Goal: Task Accomplishment & Management: Complete application form

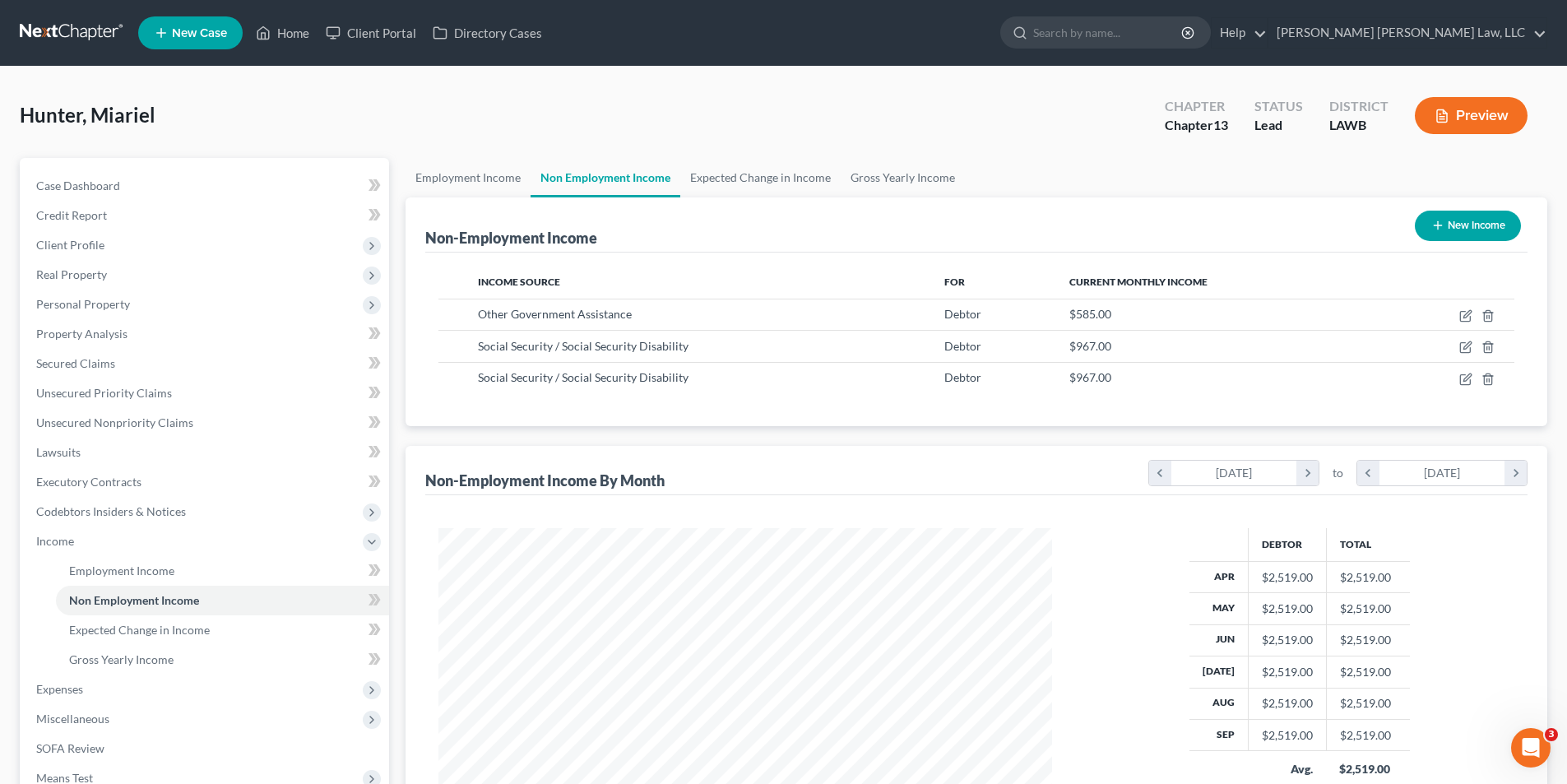
scroll to position [307, 646]
click at [59, 28] on link at bounding box center [73, 33] width 105 height 30
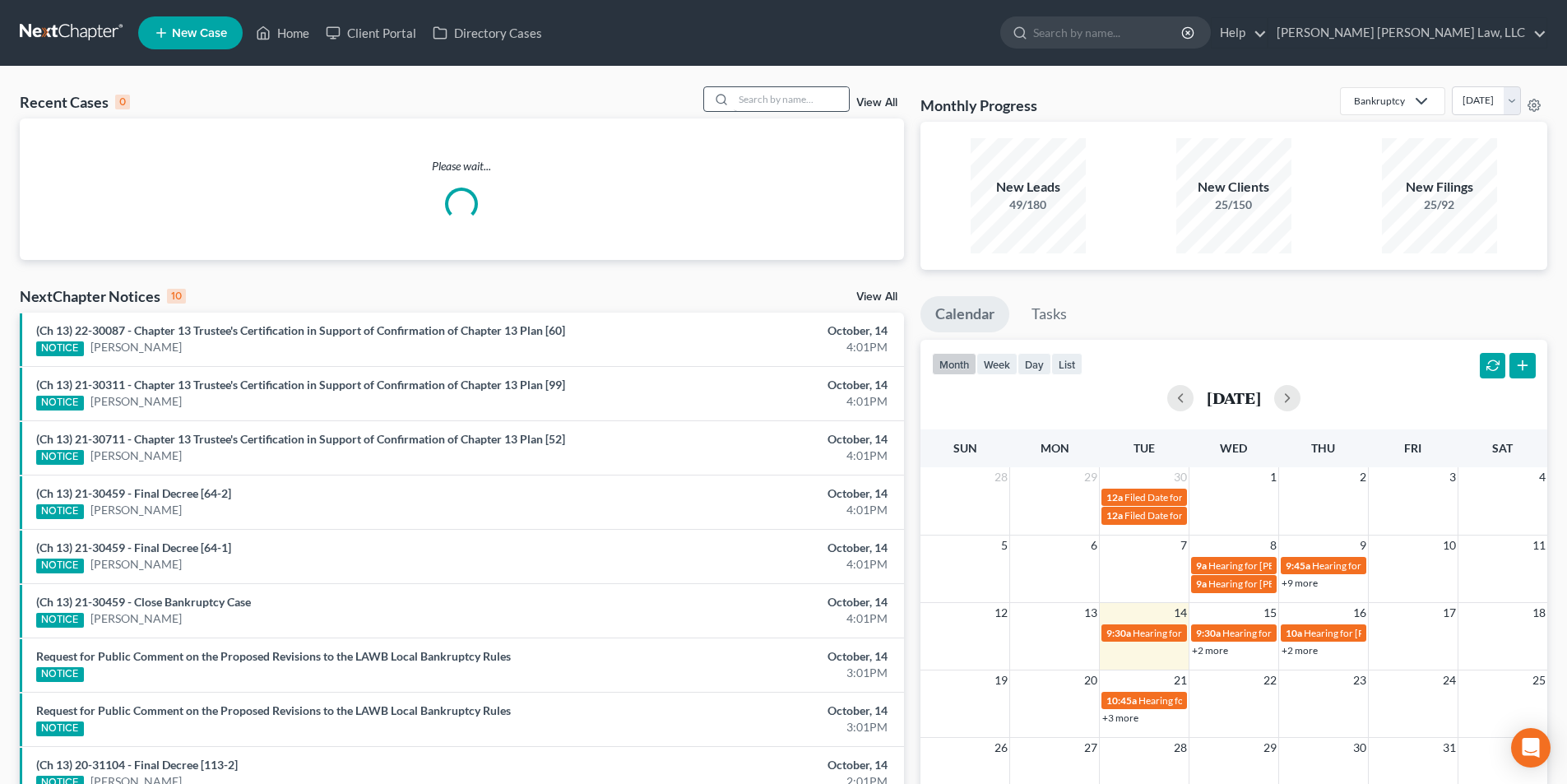
click at [767, 76] on div "Recent Cases 0 View All Please wait... NextChapter Notices 10 View All (Ch 13) …" at bounding box center [784, 493] width 1567 height 854
click at [767, 99] on input "search" at bounding box center [791, 99] width 115 height 24
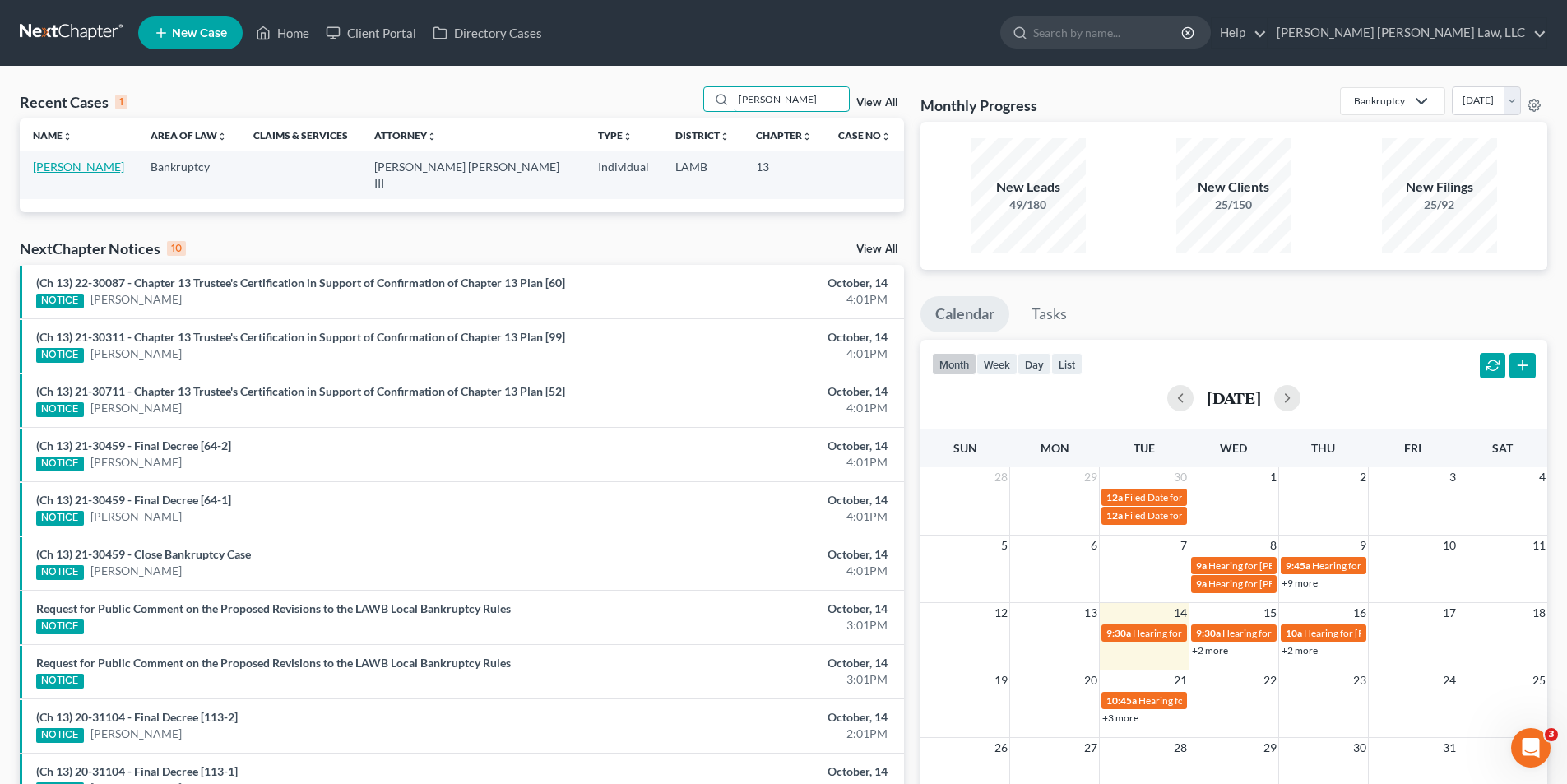
type input "[PERSON_NAME]"
click at [94, 170] on link "[PERSON_NAME]" at bounding box center [79, 167] width 91 height 14
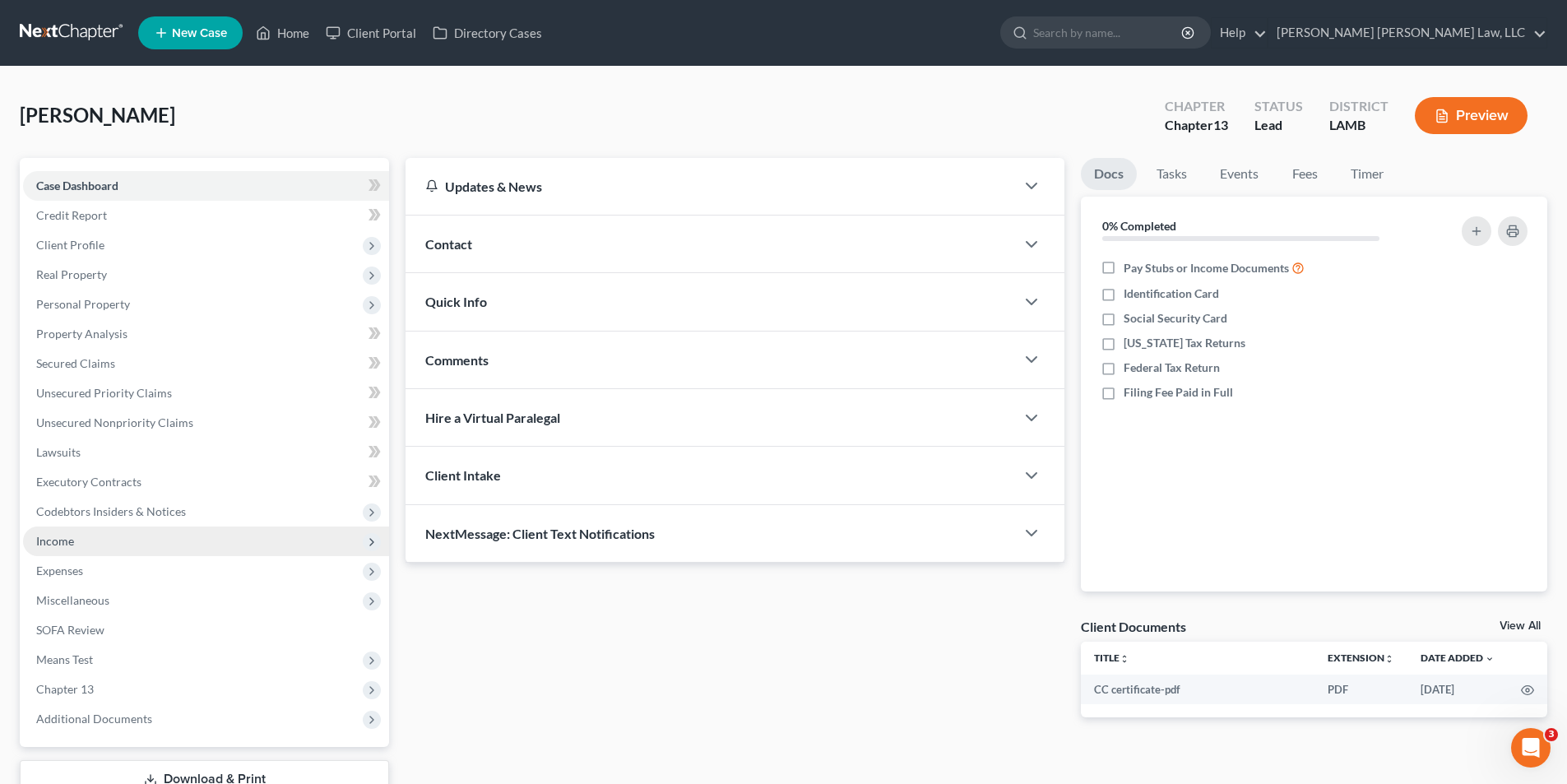
click at [46, 537] on span "Income" at bounding box center [54, 541] width 38 height 14
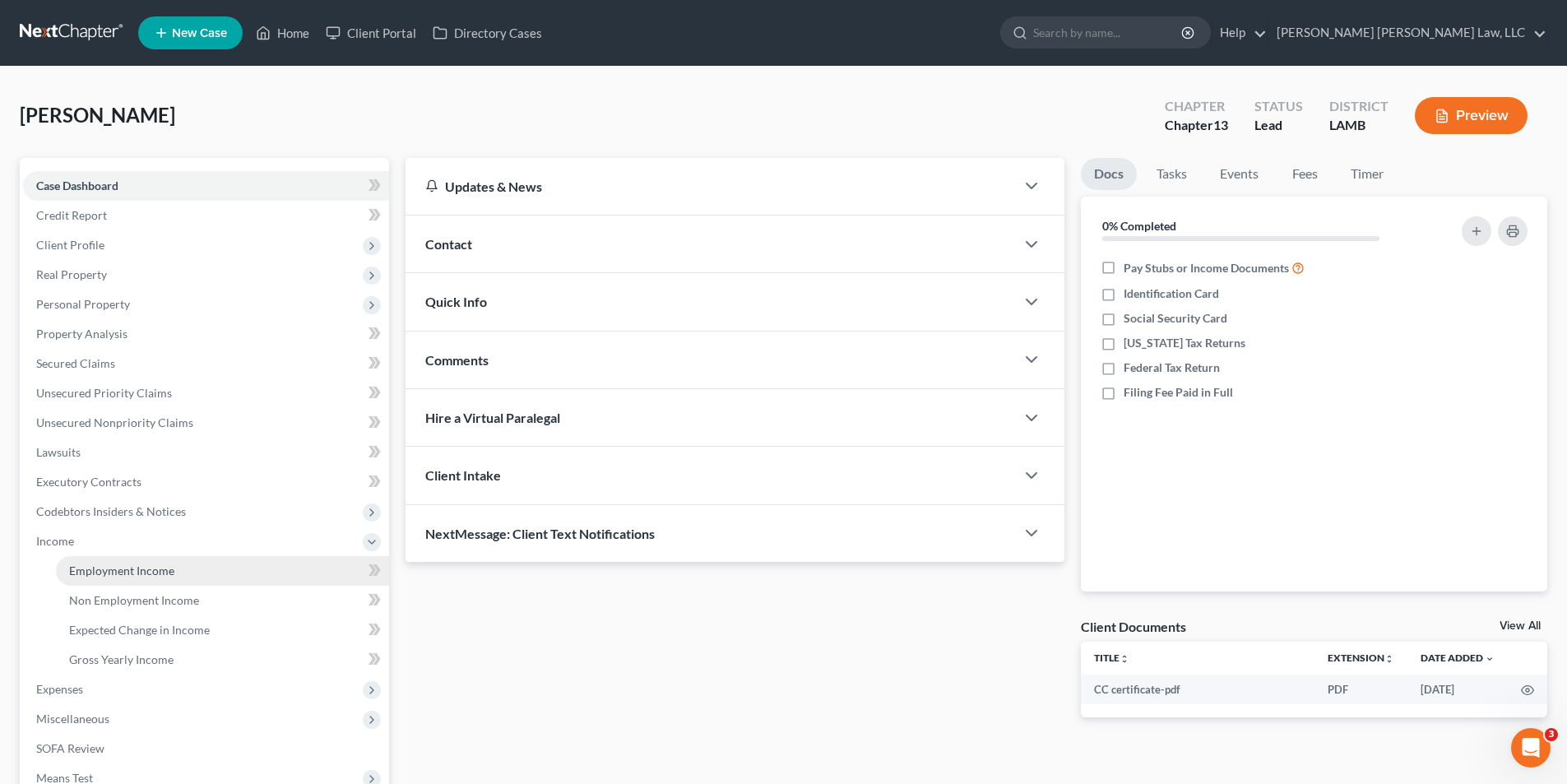
click at [86, 566] on span "Employment Income" at bounding box center [122, 570] width 105 height 14
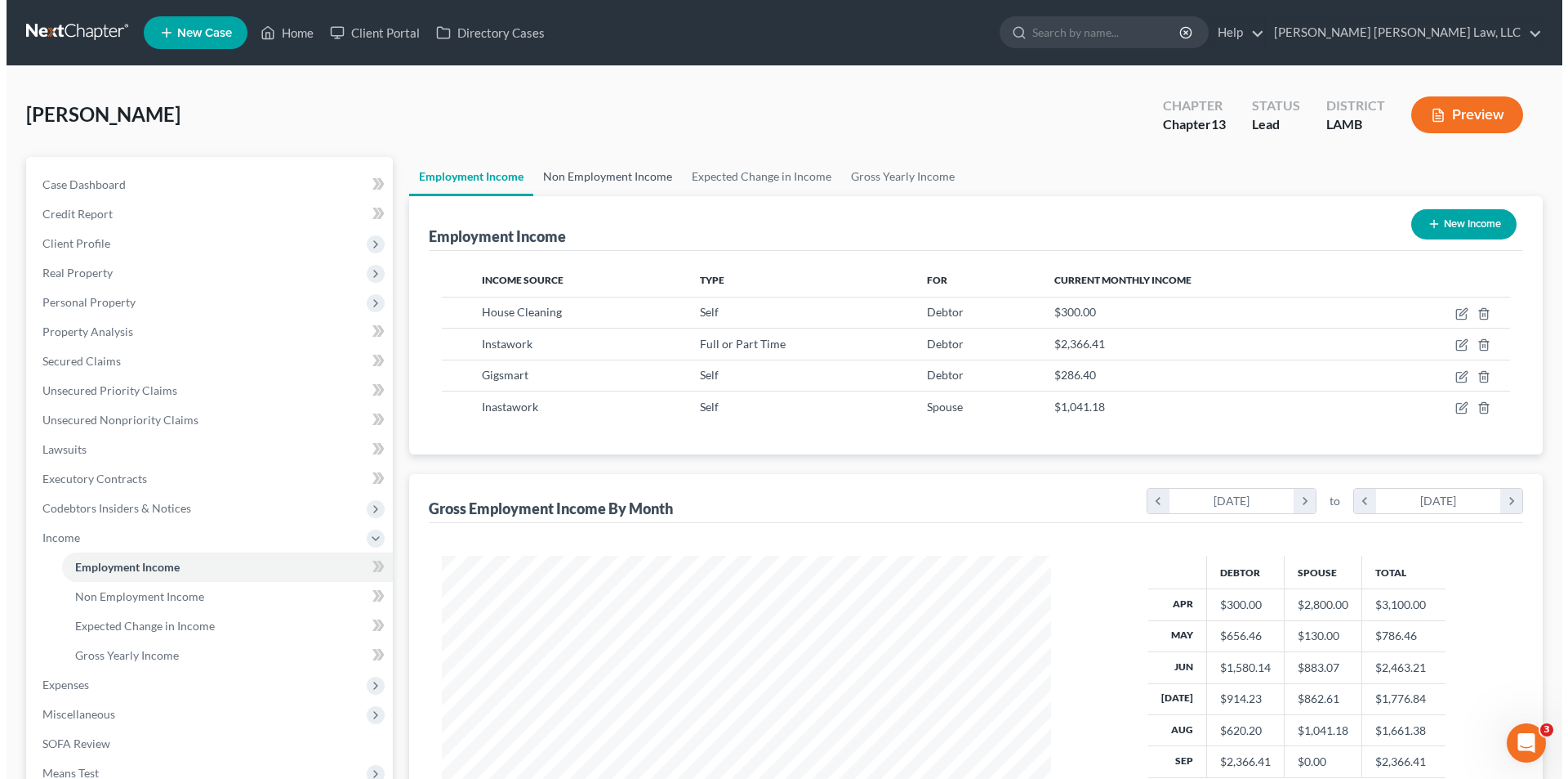
scroll to position [305, 642]
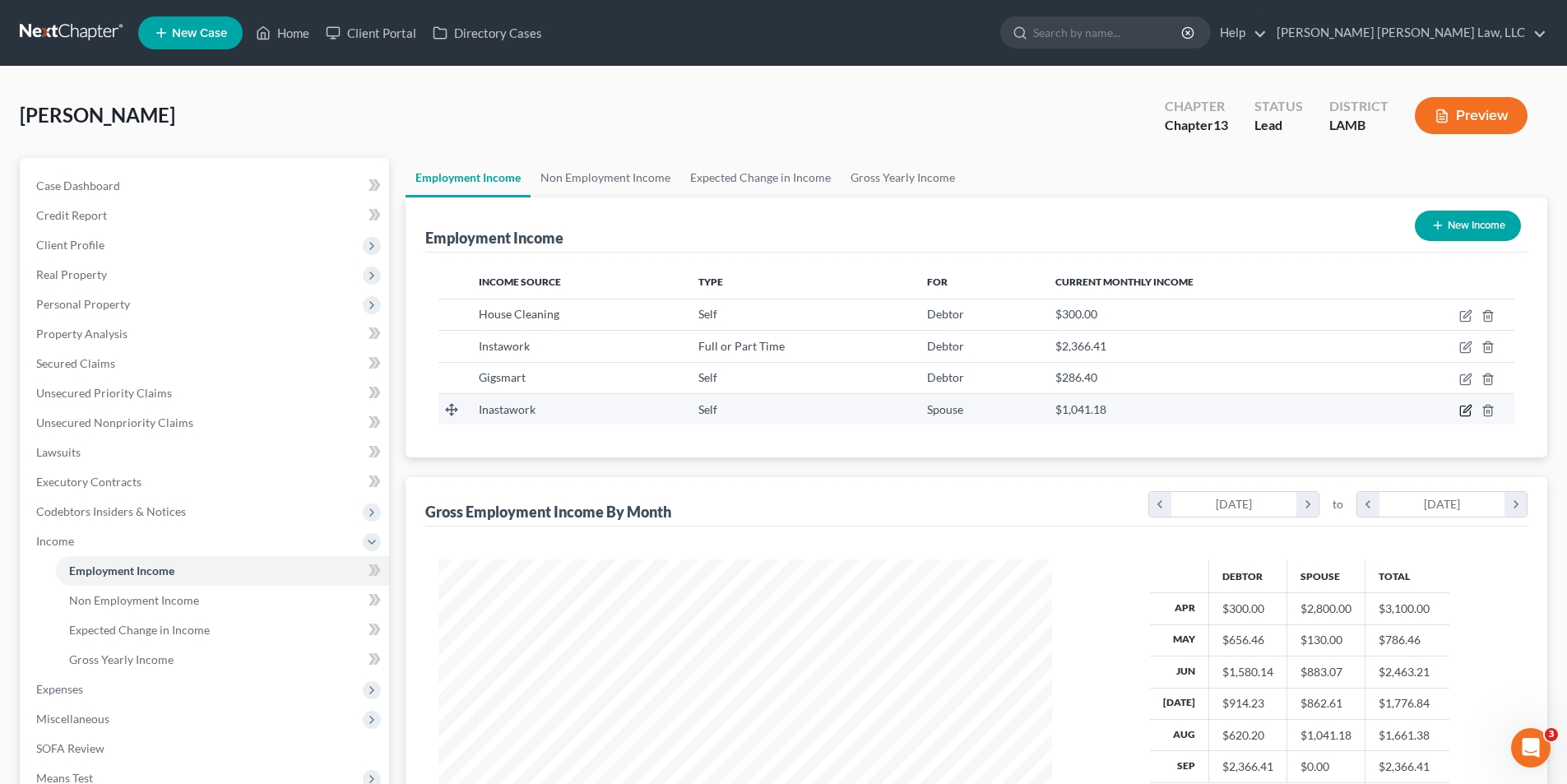
click at [1468, 413] on icon "button" at bounding box center [1466, 410] width 13 height 13
select select "1"
select select "19"
select select "0"
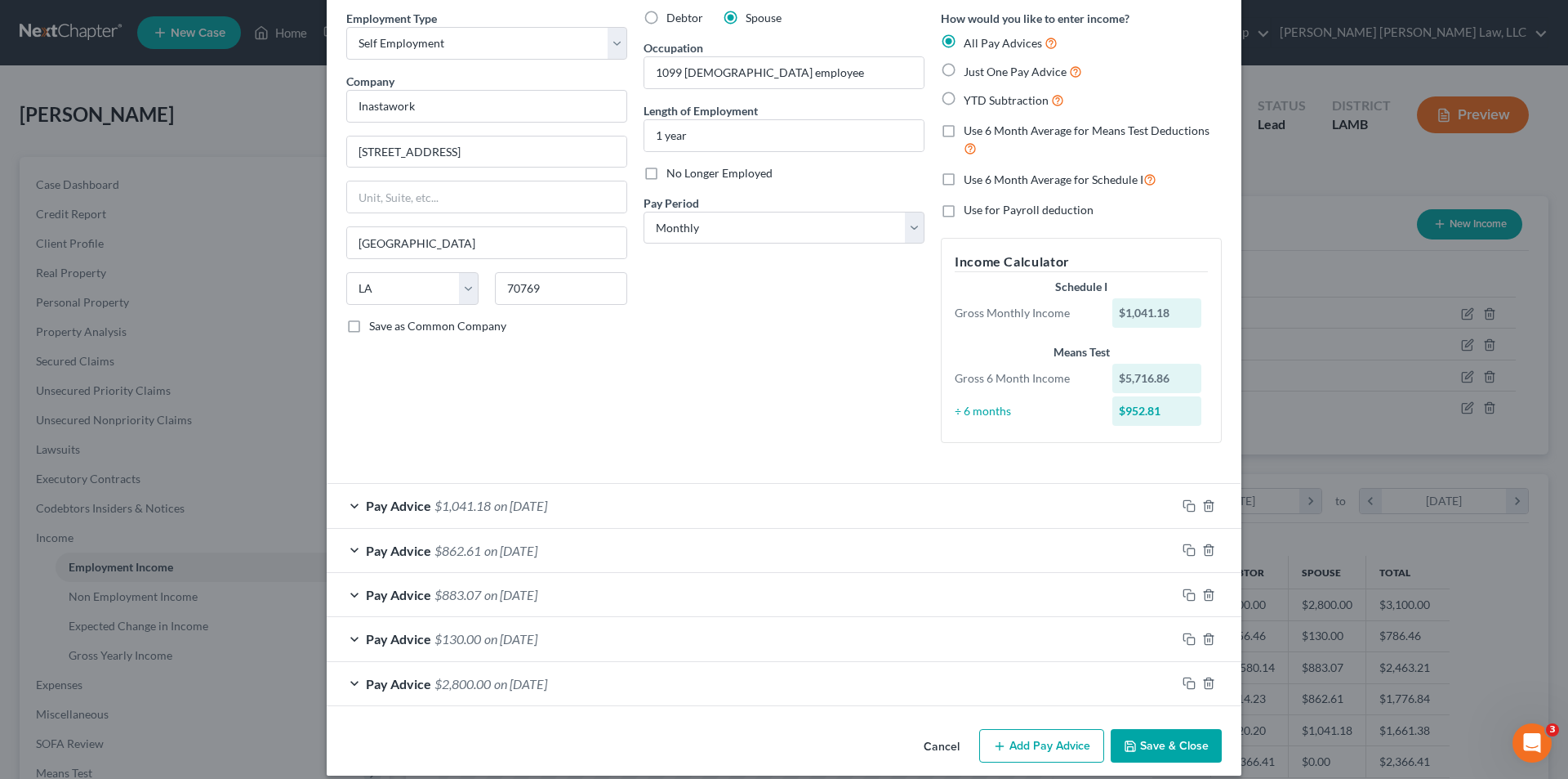
scroll to position [82, 0]
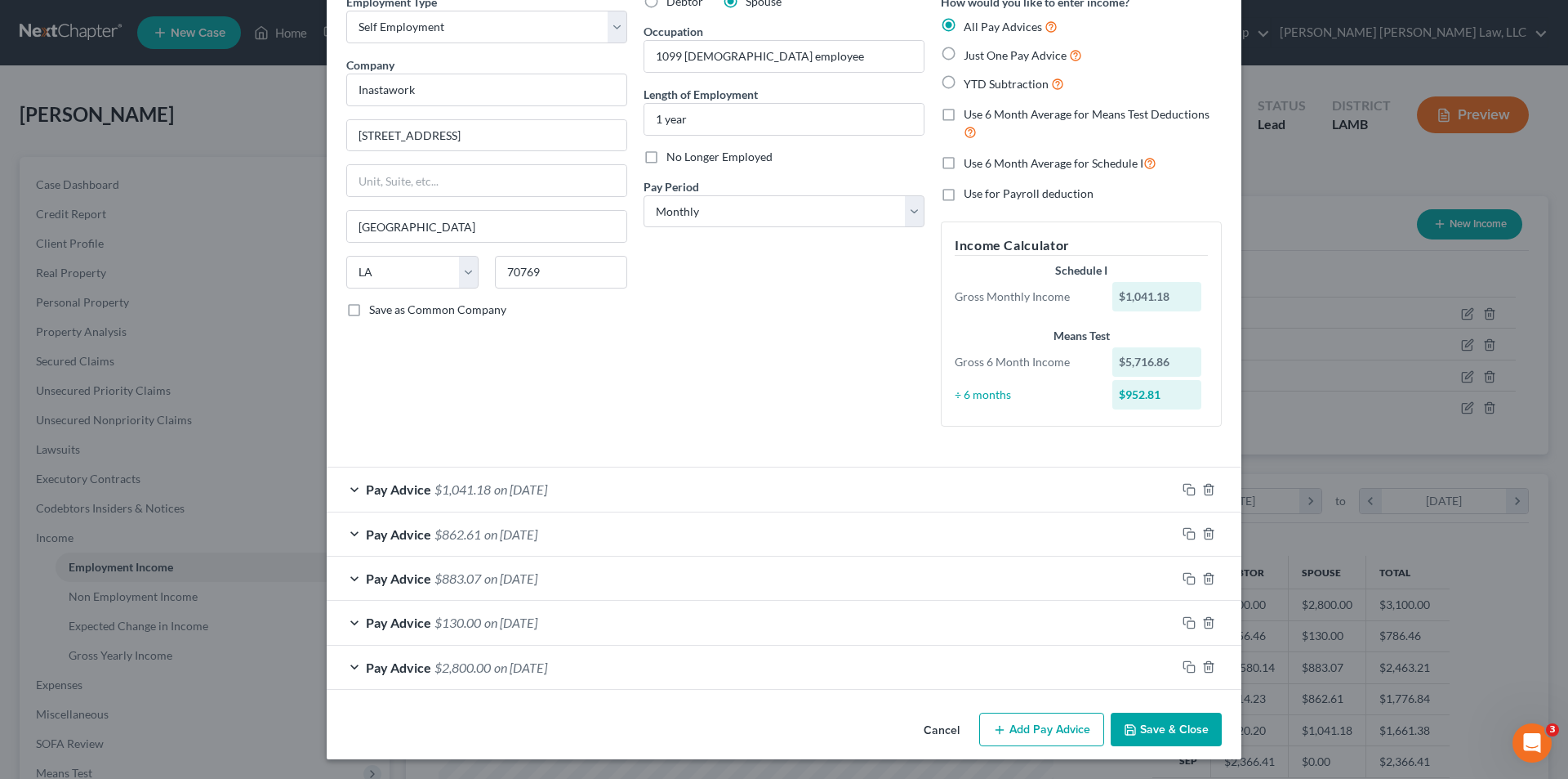
click at [1020, 729] on button "Add Pay Advice" at bounding box center [1042, 729] width 125 height 35
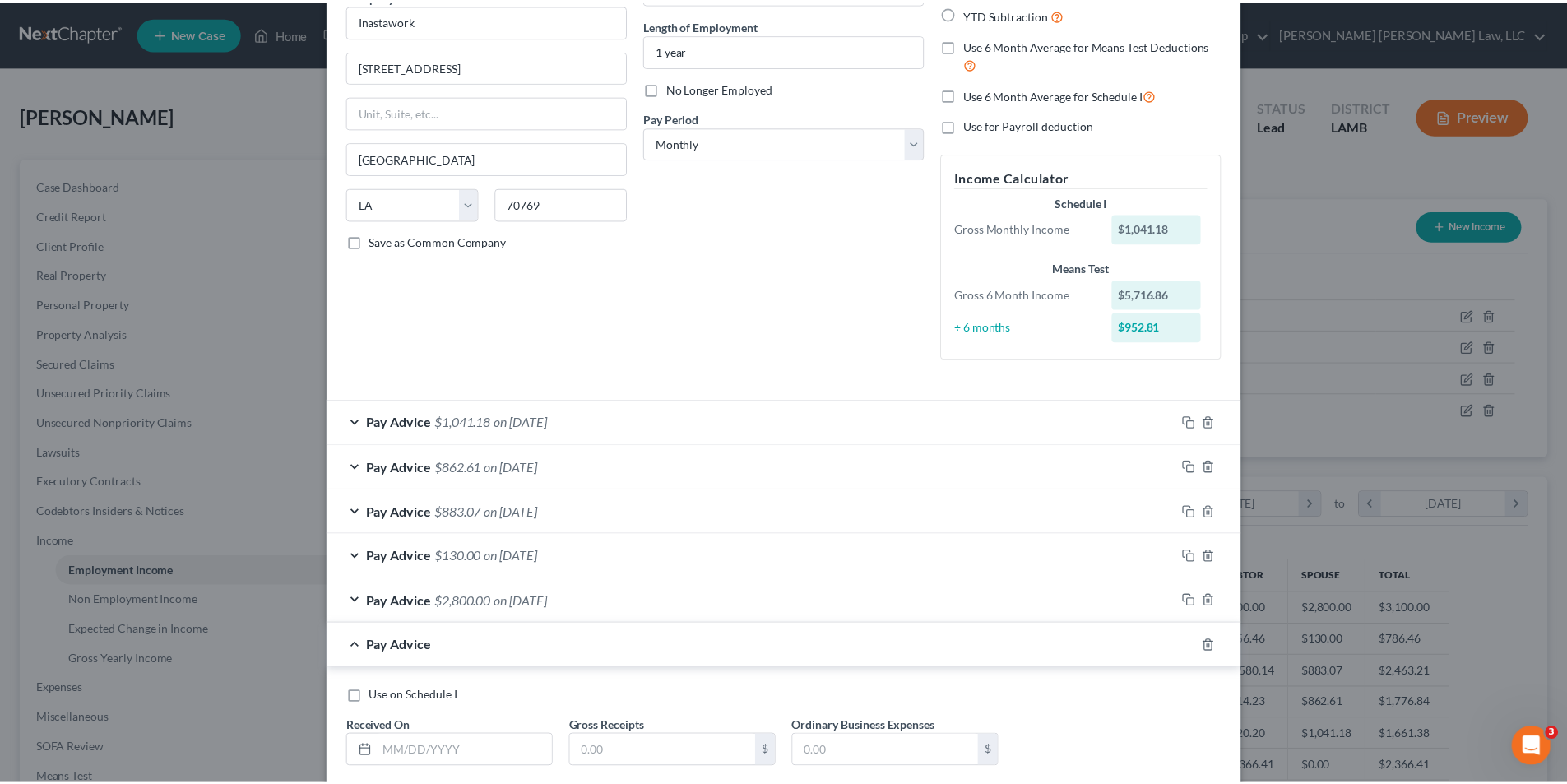
scroll to position [253, 0]
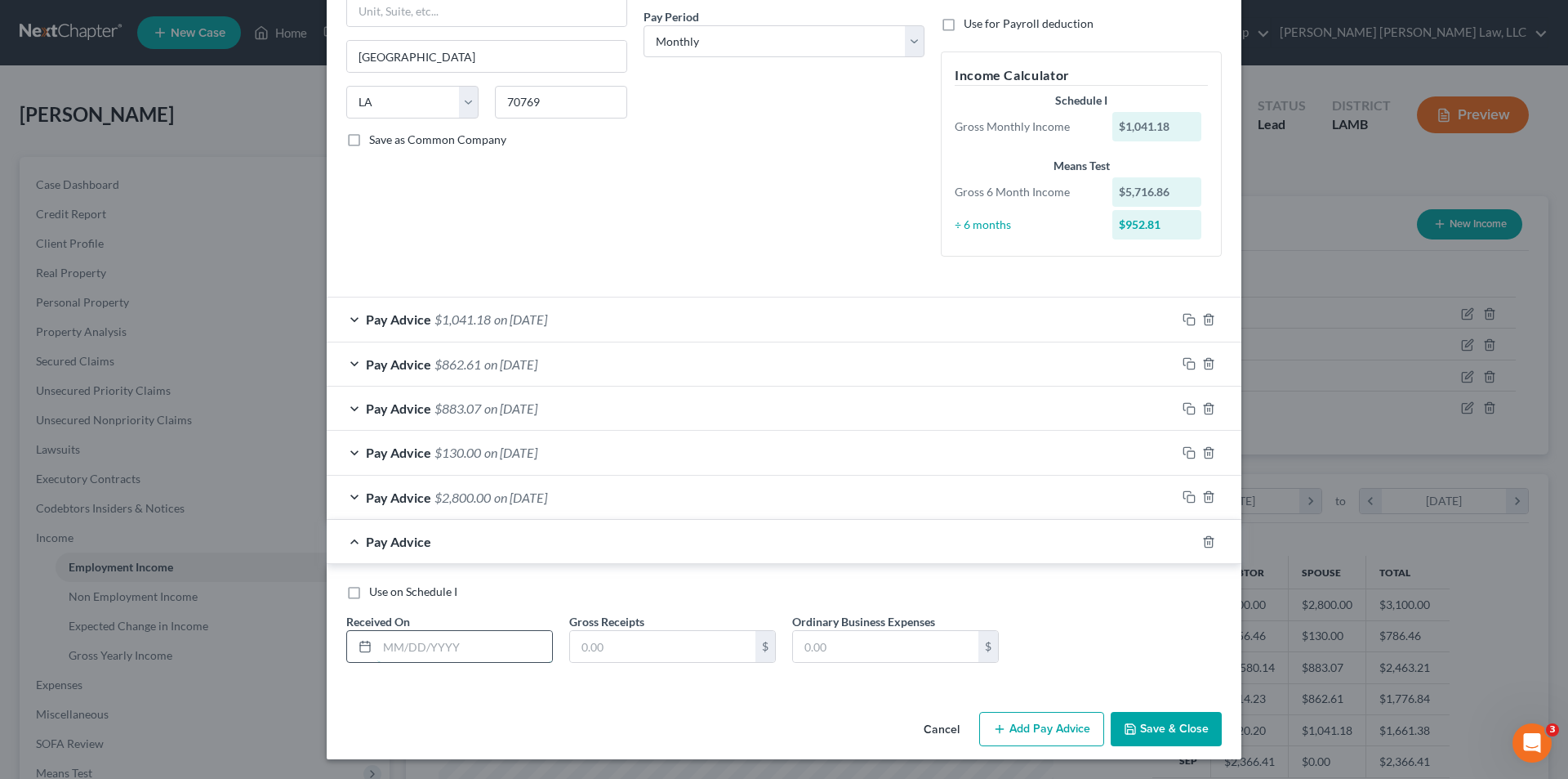
click at [403, 652] on input "text" at bounding box center [464, 646] width 175 height 31
type input "09/30/225"
type input "2,302.41"
click at [1151, 729] on button "Save & Close" at bounding box center [1167, 729] width 111 height 35
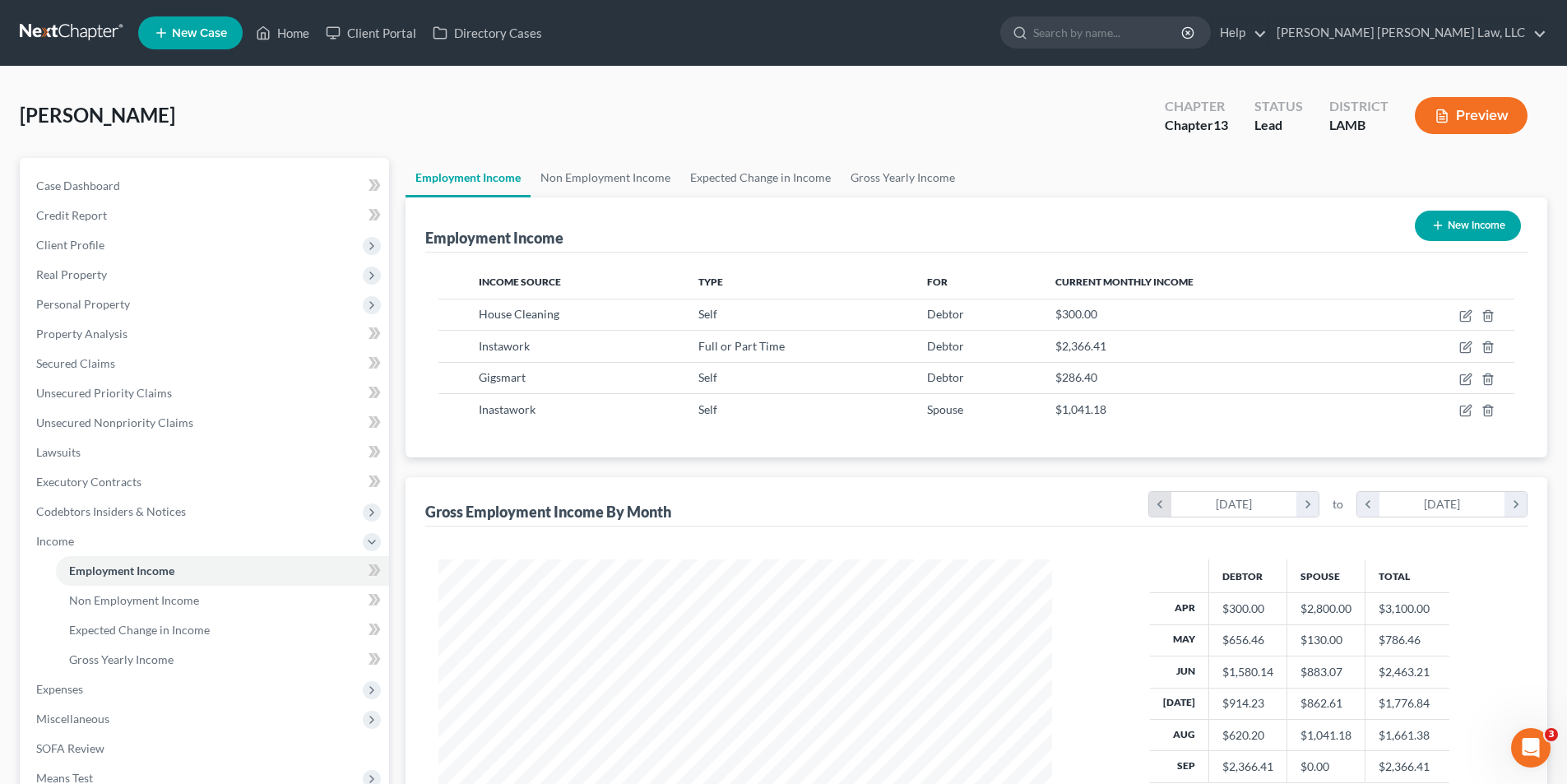
scroll to position [239, 0]
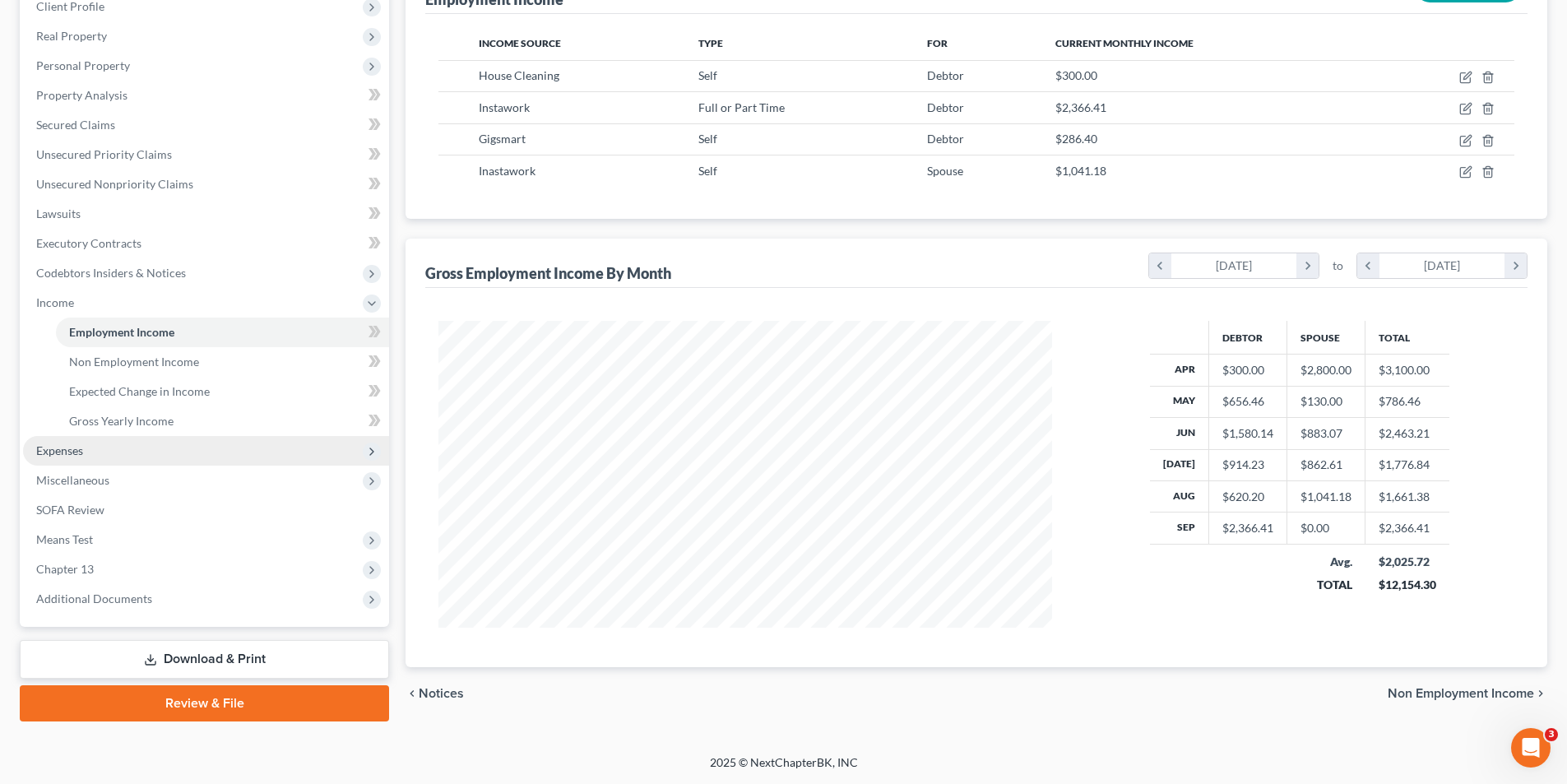
click at [60, 451] on span "Expenses" at bounding box center [59, 450] width 47 height 14
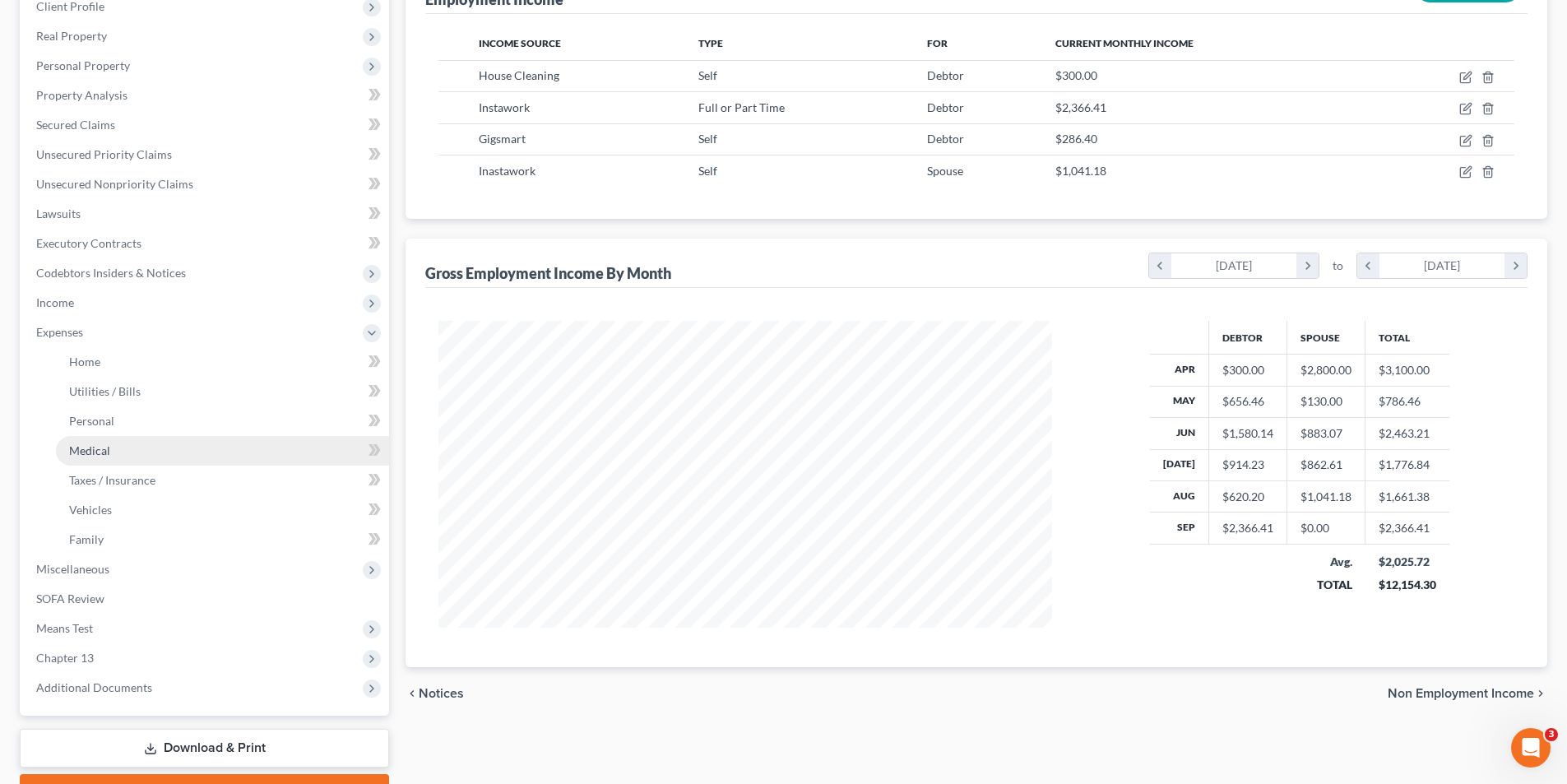
click at [98, 443] on span "Medical" at bounding box center [89, 450] width 41 height 14
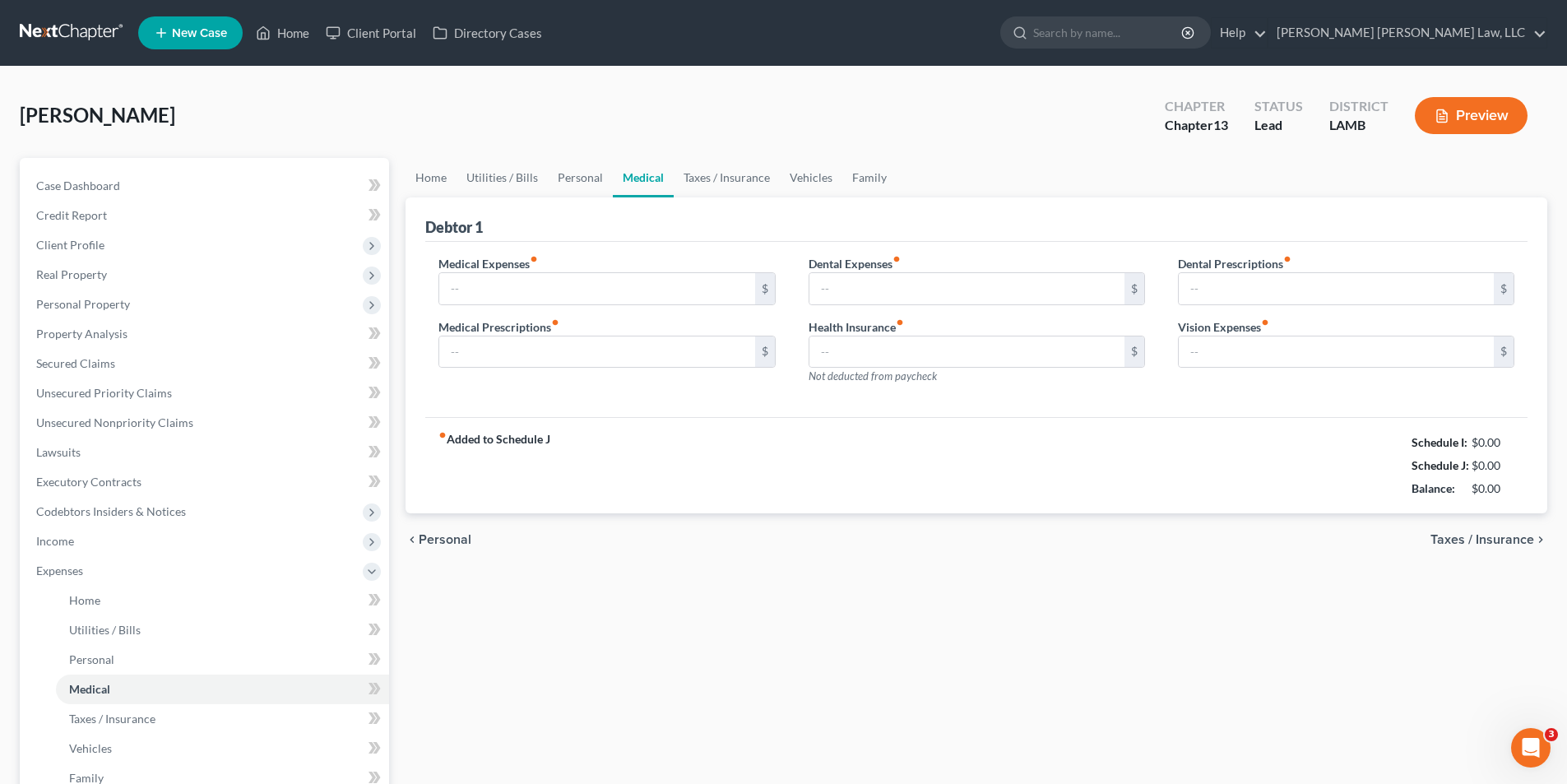
type input "0.00"
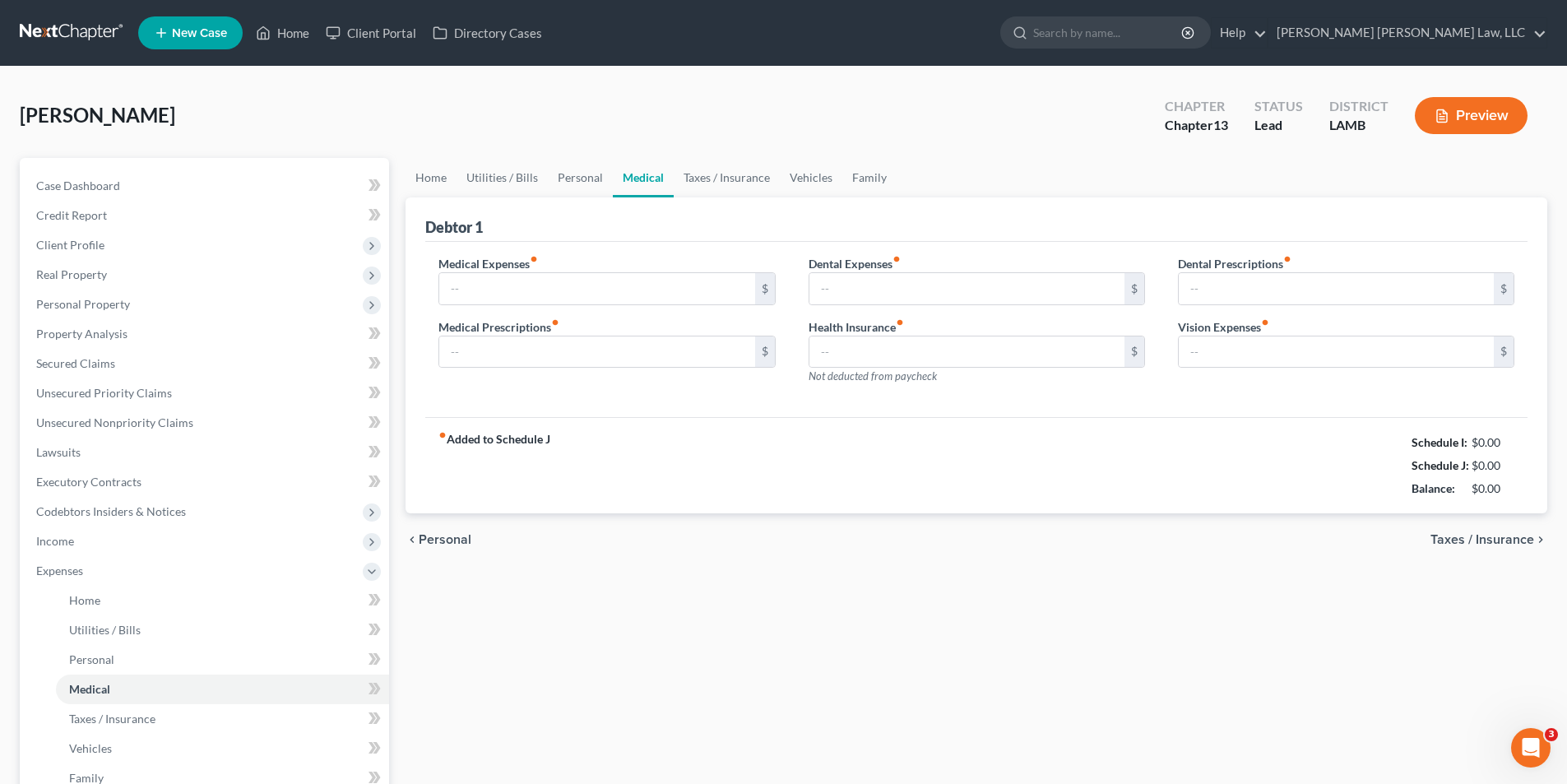
type input "0.00"
click at [79, 35] on link at bounding box center [73, 33] width 105 height 30
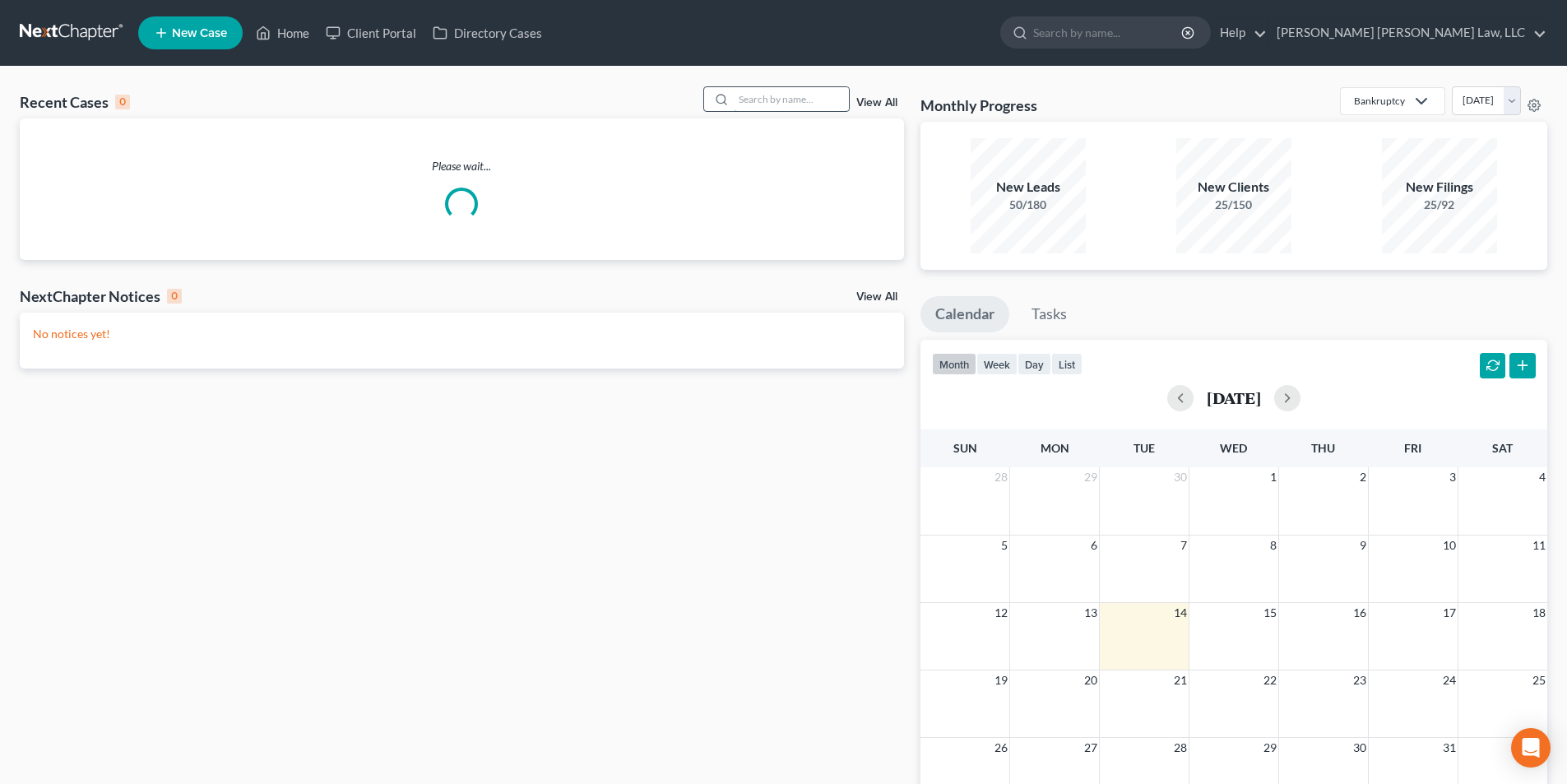
click at [780, 99] on input "search" at bounding box center [791, 99] width 115 height 24
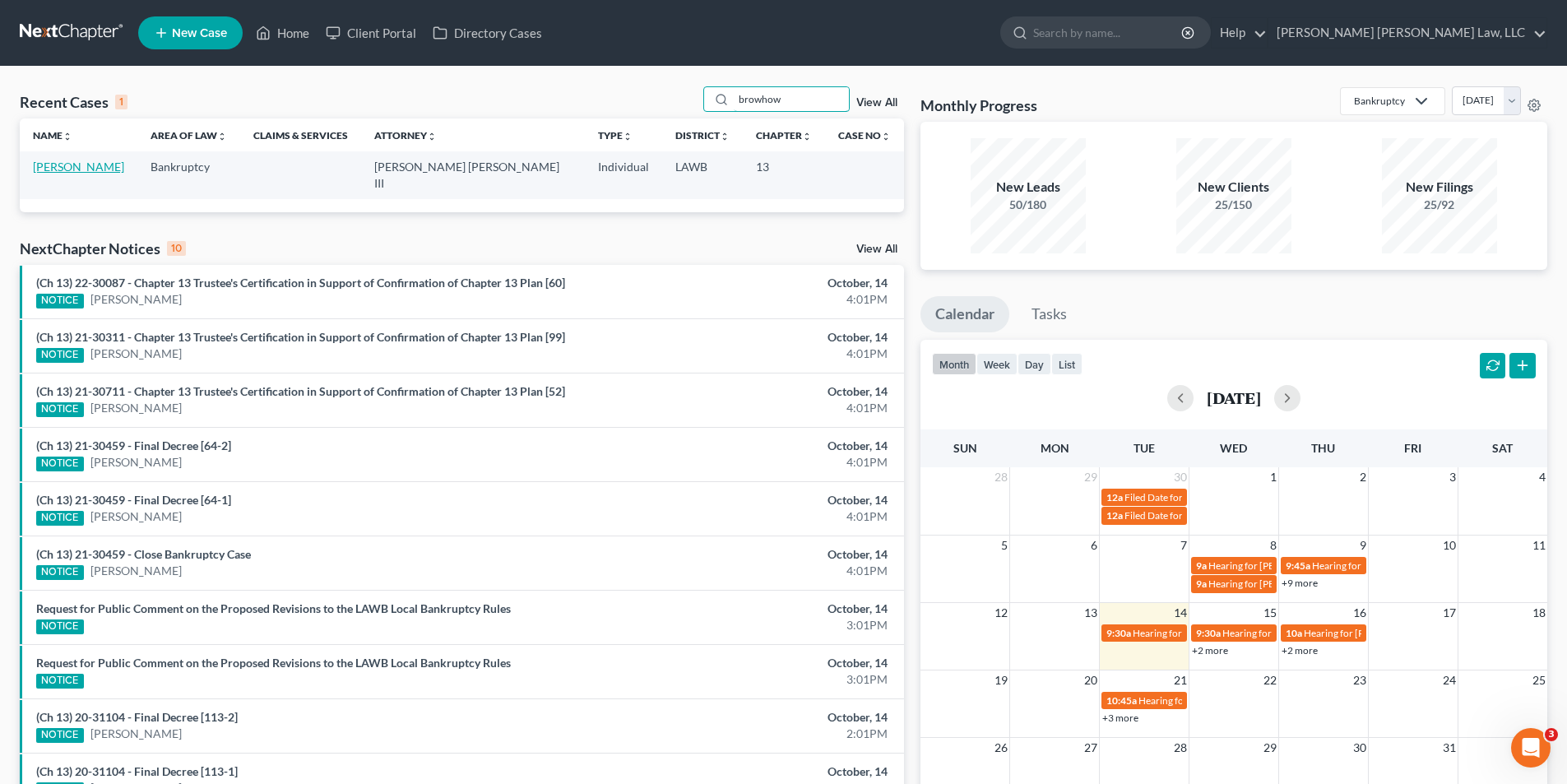
type input "browhow"
click at [84, 171] on link "Browhow, Sonya" at bounding box center [79, 167] width 91 height 14
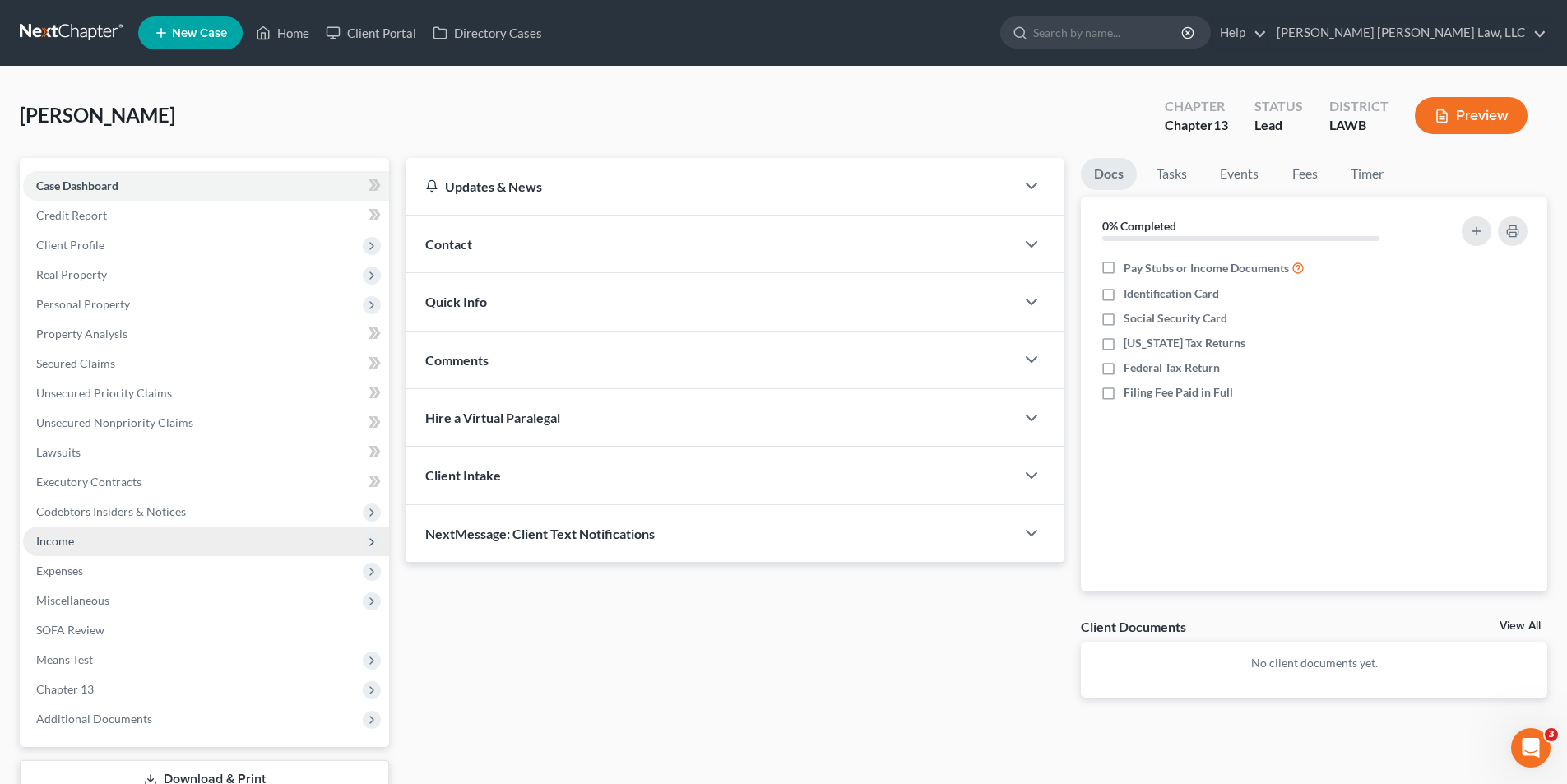
click at [60, 541] on span "Income" at bounding box center [54, 541] width 38 height 14
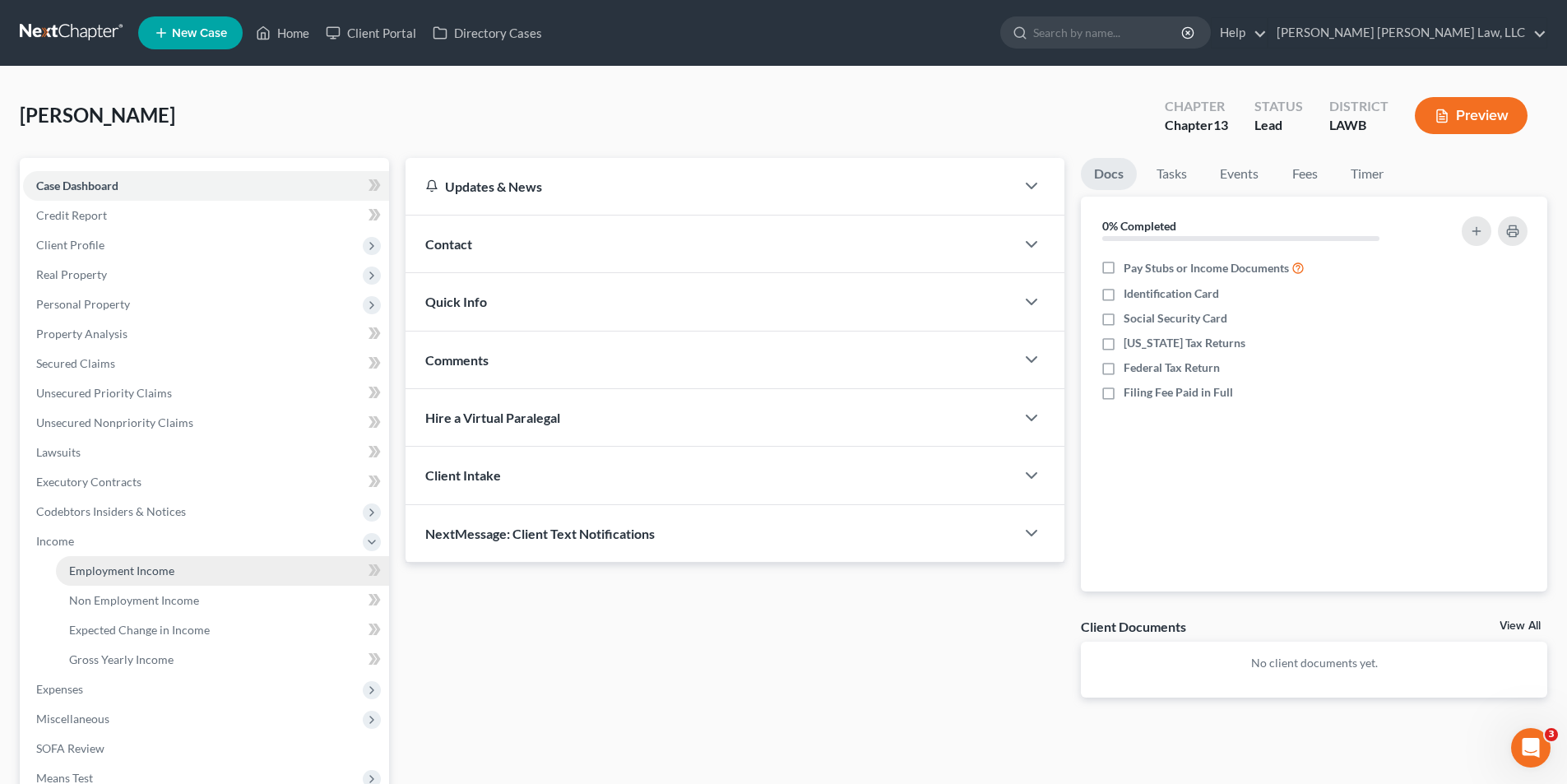
click at [92, 569] on span "Employment Income" at bounding box center [122, 570] width 105 height 14
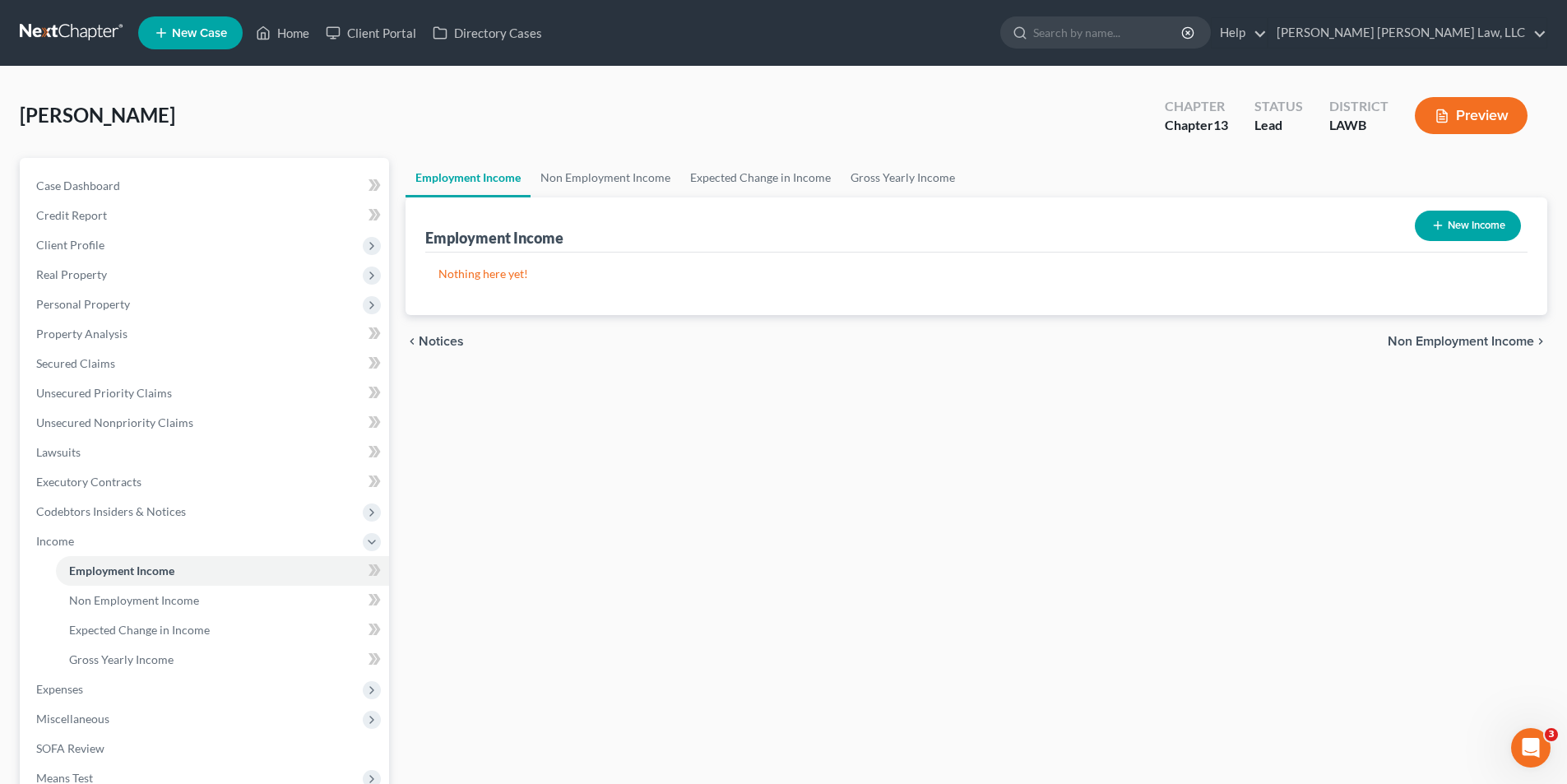
click at [1486, 221] on button "New Income" at bounding box center [1467, 225] width 106 height 31
select select "0"
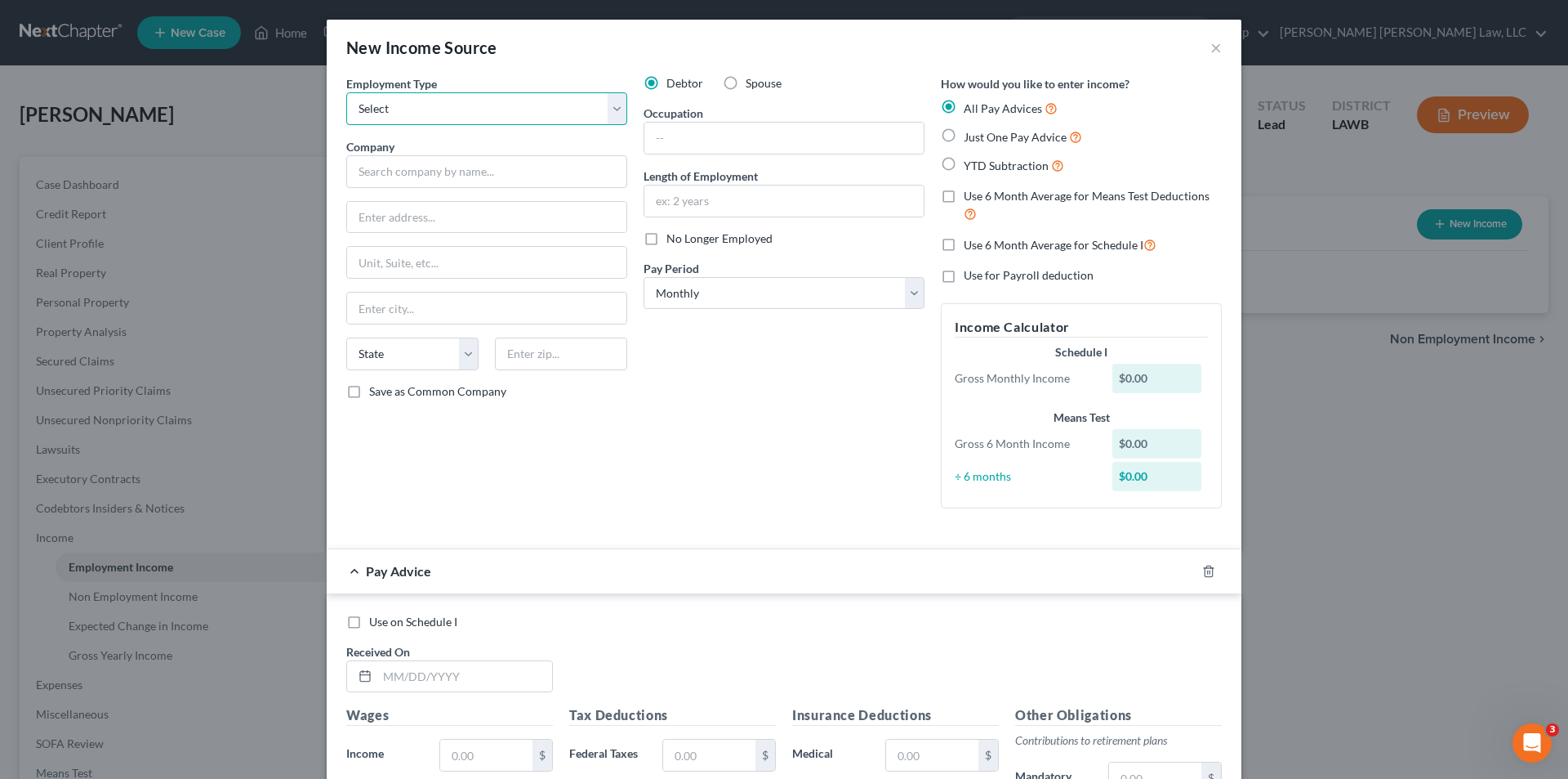
click at [409, 104] on select "Select Full or Part Time Employment Self Employment" at bounding box center [487, 109] width 281 height 33
select select "0"
click at [346, 92] on select "Select Full or Part Time Employment Self Employment" at bounding box center [487, 109] width 281 height 33
click at [417, 175] on input "text" at bounding box center [487, 172] width 281 height 33
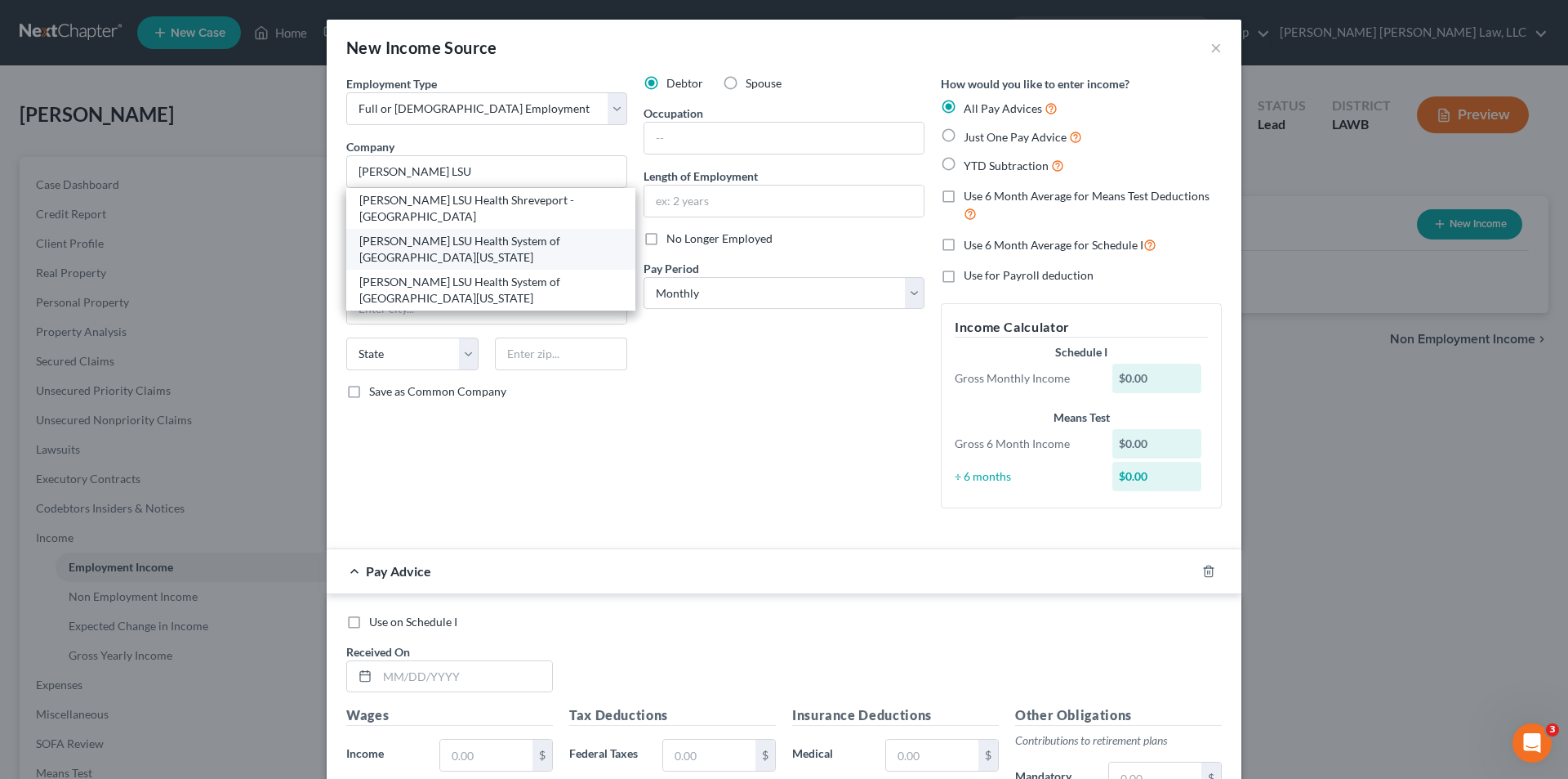
click at [441, 237] on div "Ochsner LSU Health System of North Louisiana" at bounding box center [491, 249] width 263 height 33
type input "Ochsner LSU Health System of North Louisiana"
type input "1541 Kings Highway"
type input "Shreveport"
select select "19"
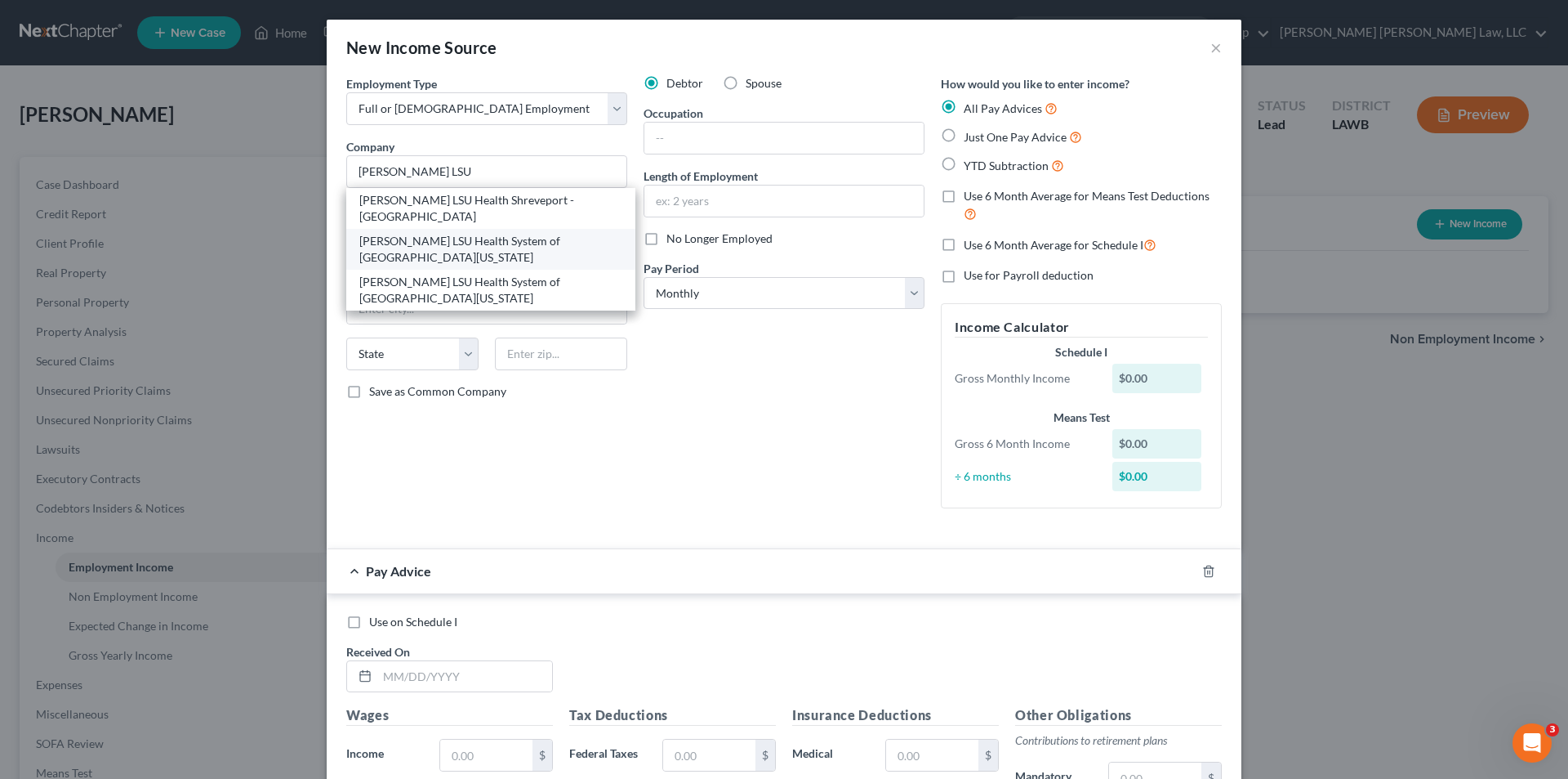
type input "71103"
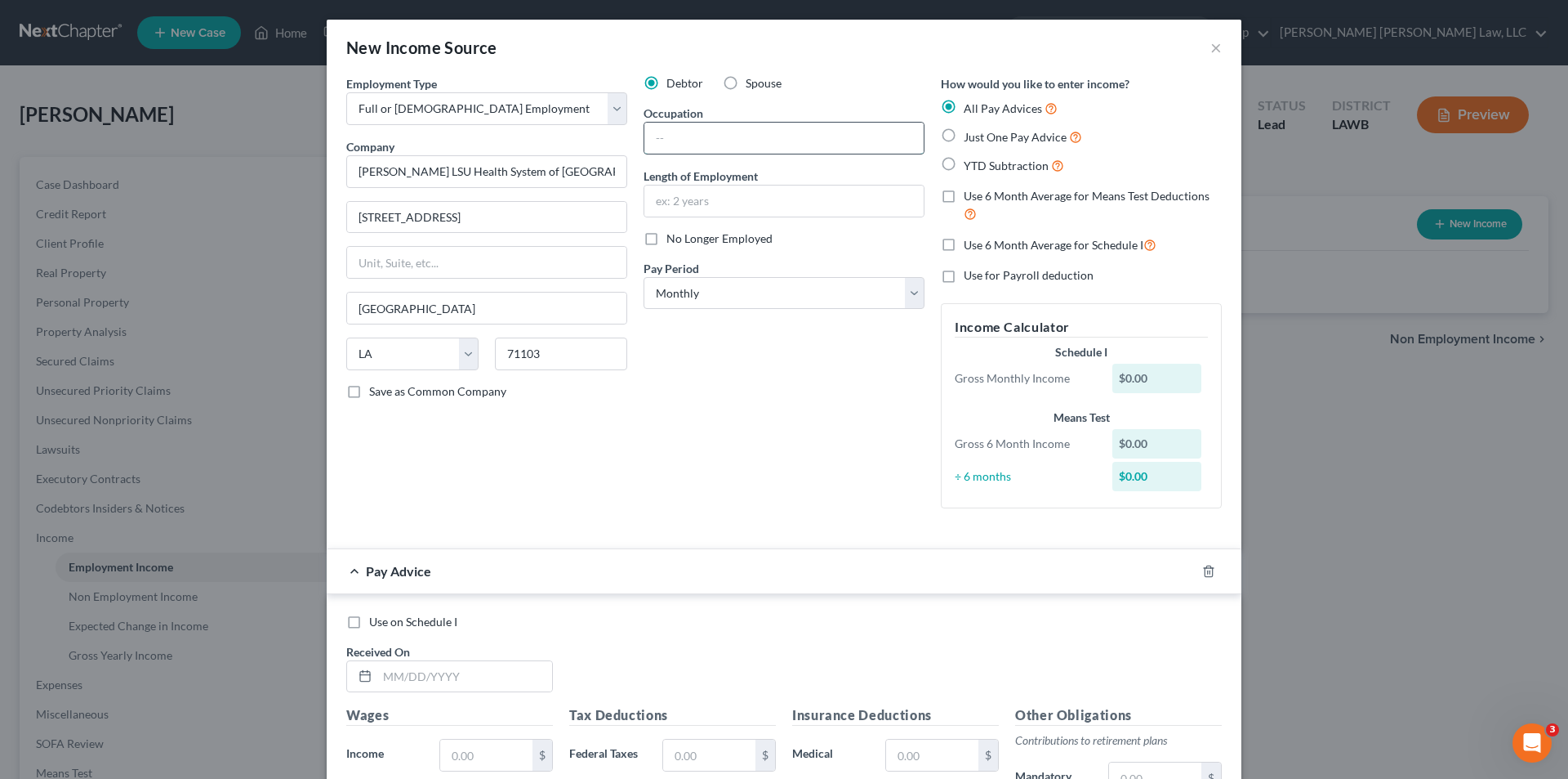
click at [649, 135] on input "text" at bounding box center [784, 138] width 280 height 31
click at [700, 141] on input "Admistrative" at bounding box center [784, 138] width 280 height 31
click at [728, 137] on input "Admistrative" at bounding box center [784, 138] width 280 height 31
type input "Administrative Assistant"
click at [699, 190] on input "text" at bounding box center [784, 201] width 280 height 31
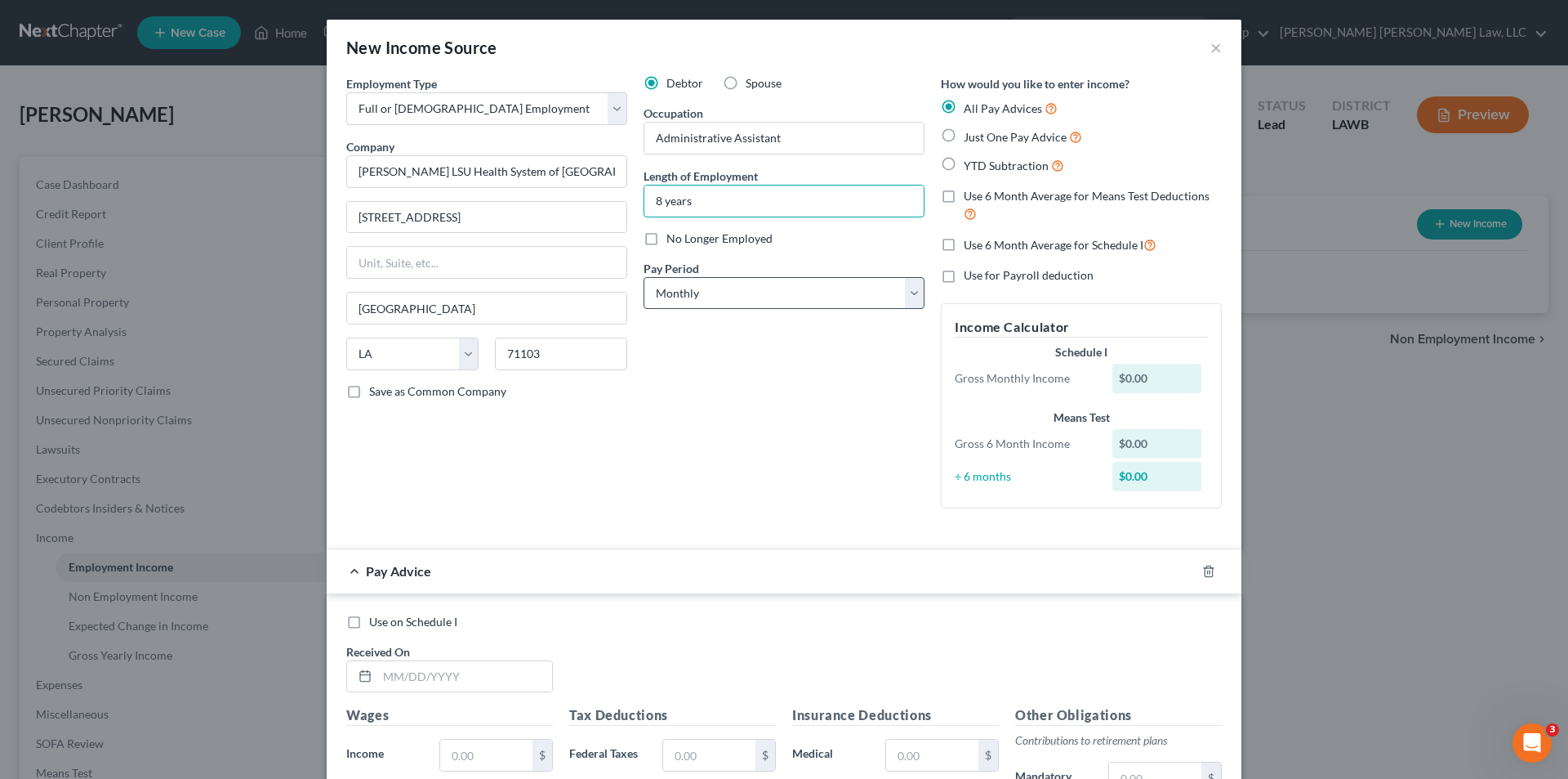
type input "8 years"
click at [674, 291] on select "Select Monthly Twice Monthly Every Other Week Weekly" at bounding box center [784, 294] width 281 height 33
select select "2"
click at [643, 277] on select "Select Monthly Twice Monthly Every Other Week Weekly" at bounding box center [784, 294] width 281 height 33
click at [964, 138] on label "Just One Pay Advice" at bounding box center [1023, 137] width 118 height 19
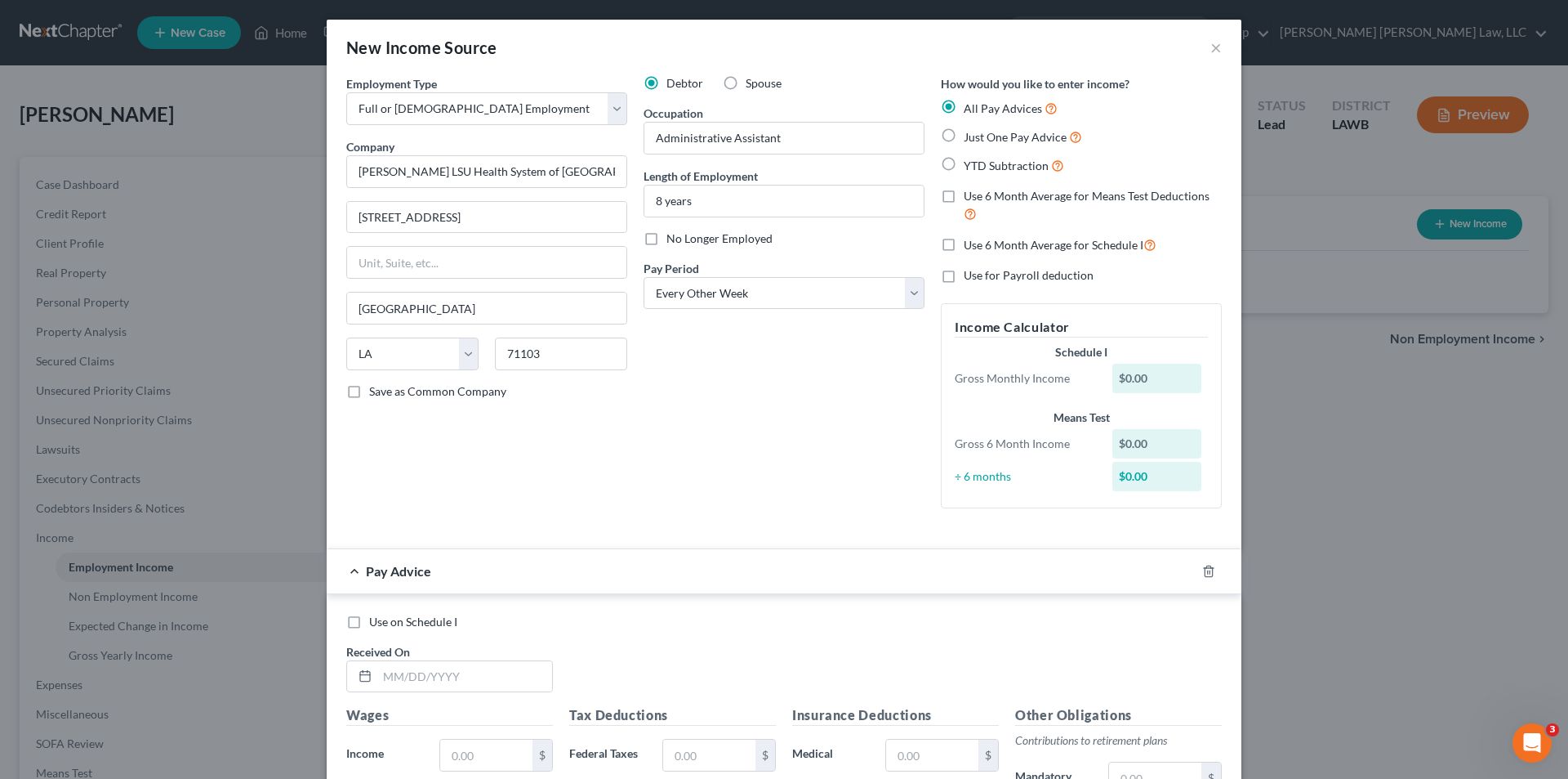
click at [971, 138] on input "Just One Pay Advice" at bounding box center [976, 133] width 10 height 10
radio input "true"
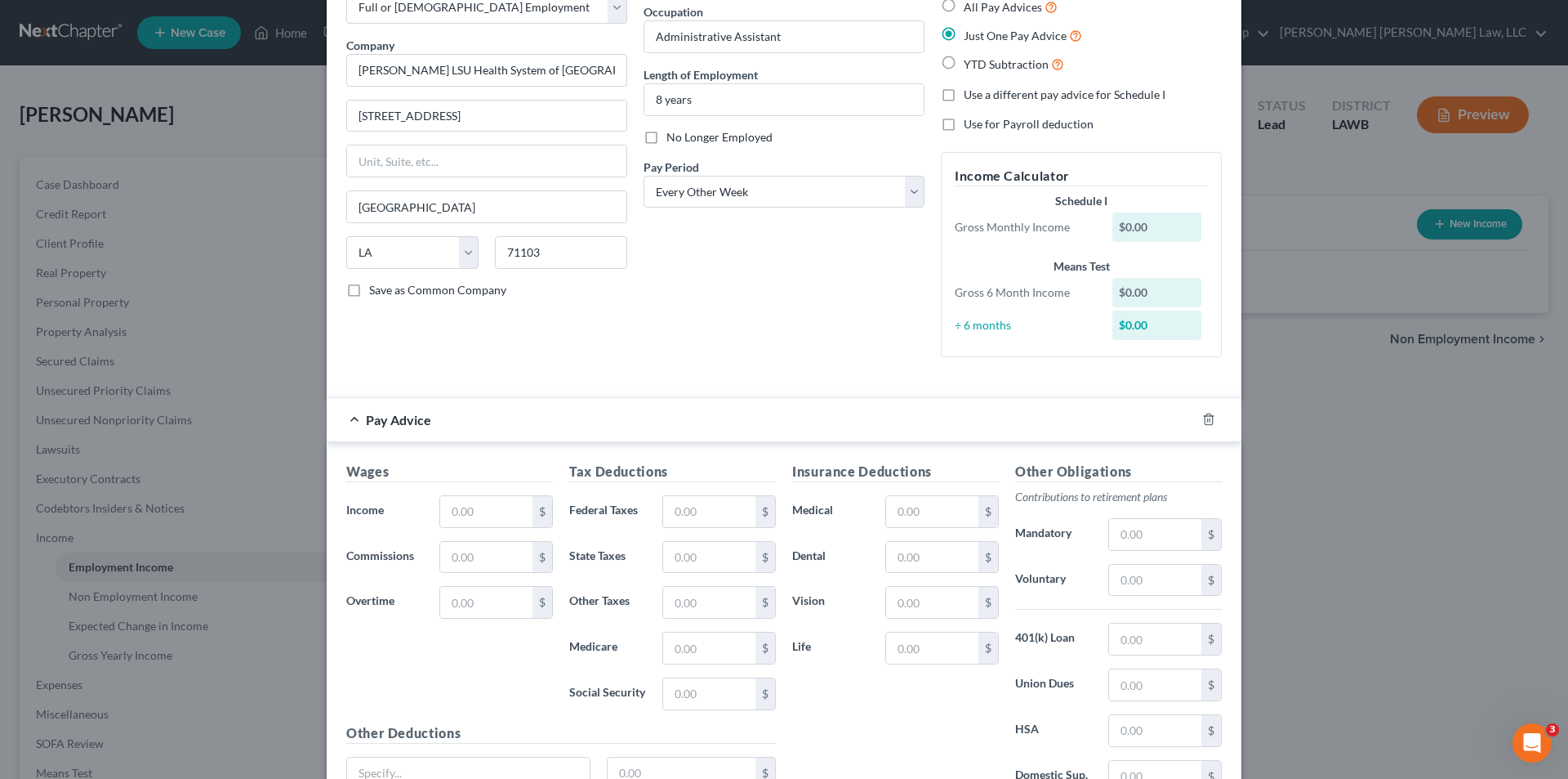
scroll to position [254, 0]
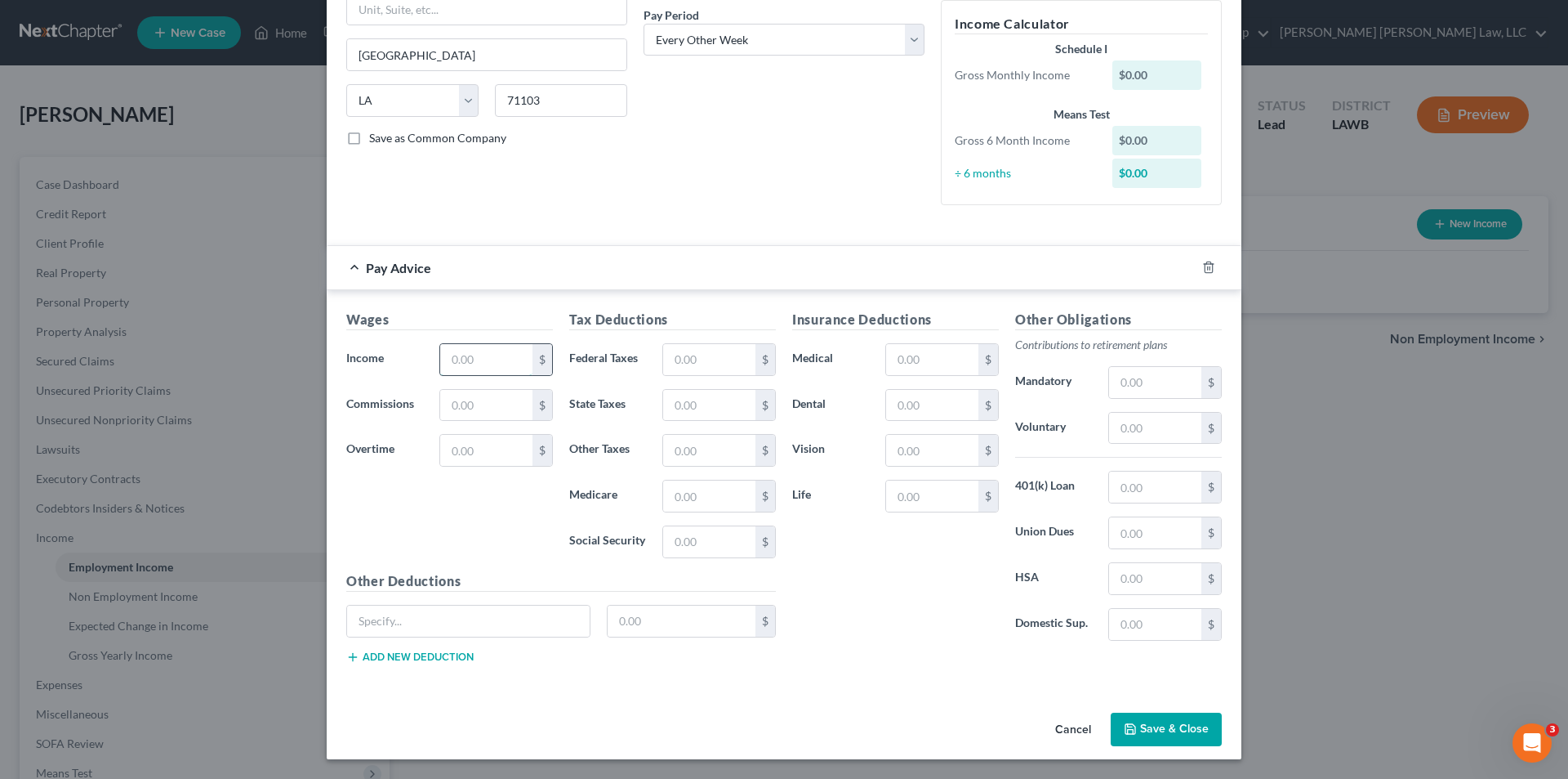
click at [463, 344] on input "text" at bounding box center [486, 360] width 92 height 31
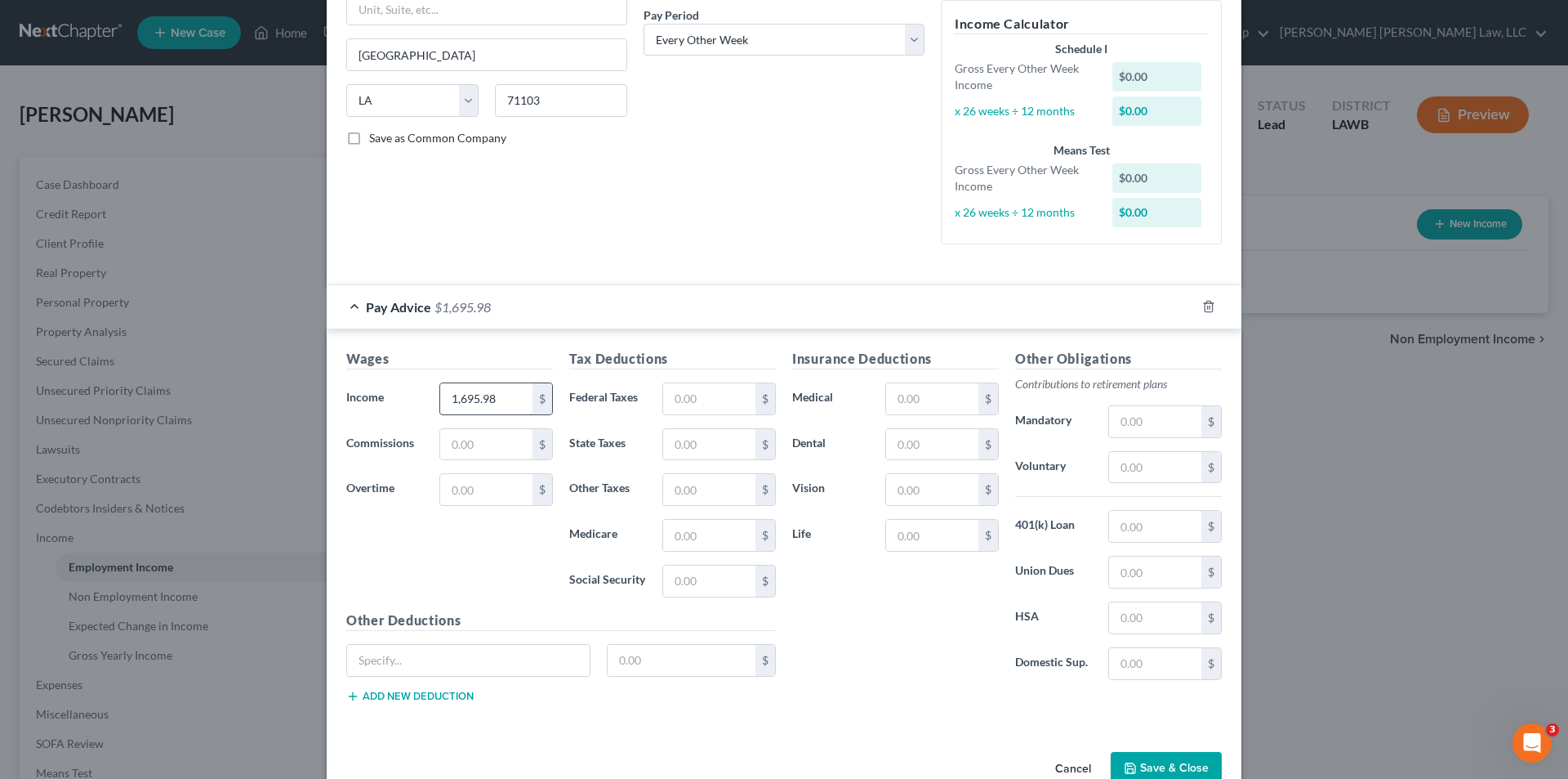
type input "1,695.98"
type input "45.90"
type input "37.12"
type input "17.60"
type input "75.27"
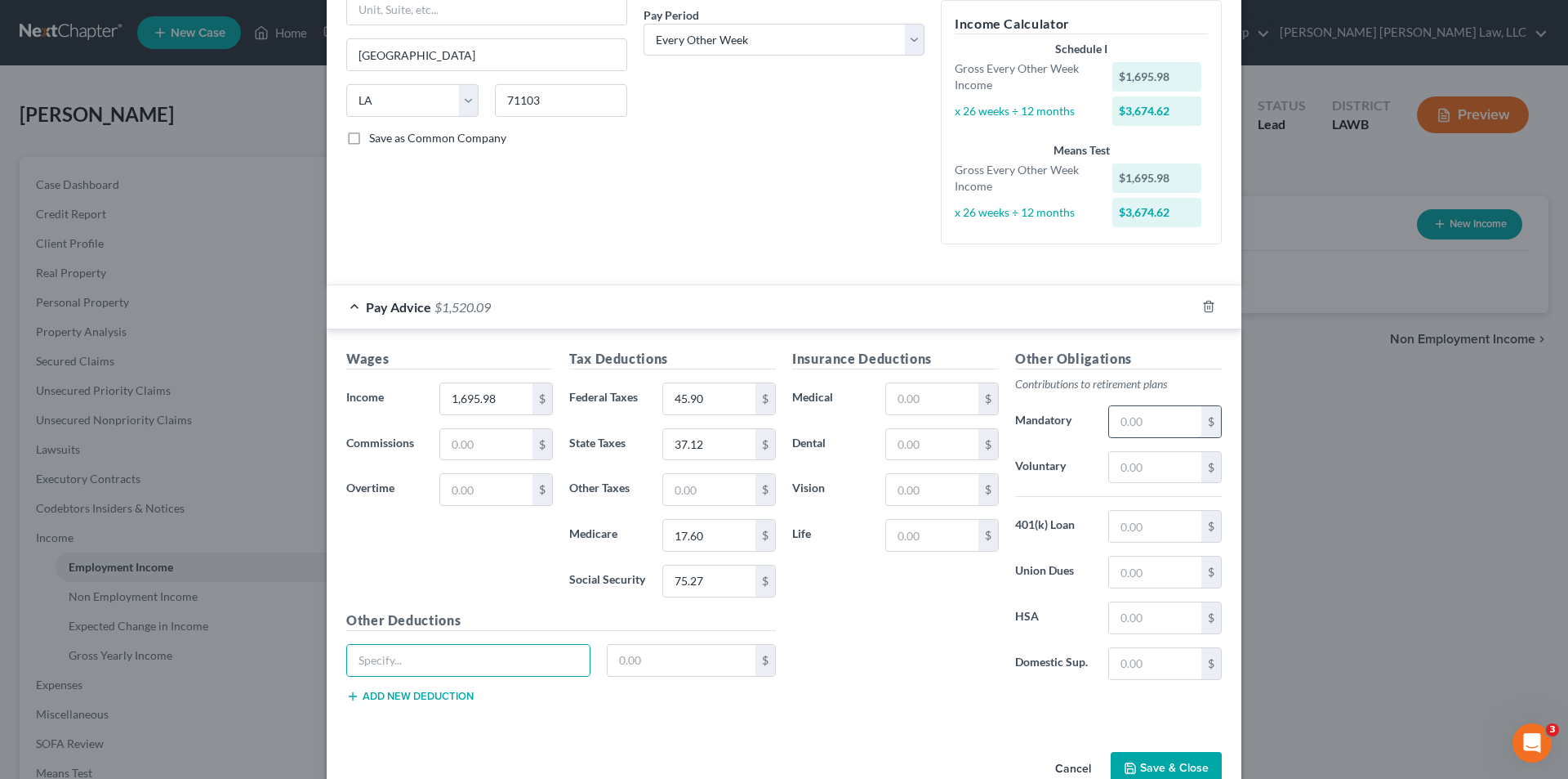
click at [1128, 432] on input "text" at bounding box center [1156, 422] width 92 height 31
type input "42.65"
click at [932, 403] on input "text" at bounding box center [932, 399] width 92 height 31
type input "5.62"
click at [682, 641] on div "Other Deductions $ Add new deduction" at bounding box center [561, 663] width 446 height 105
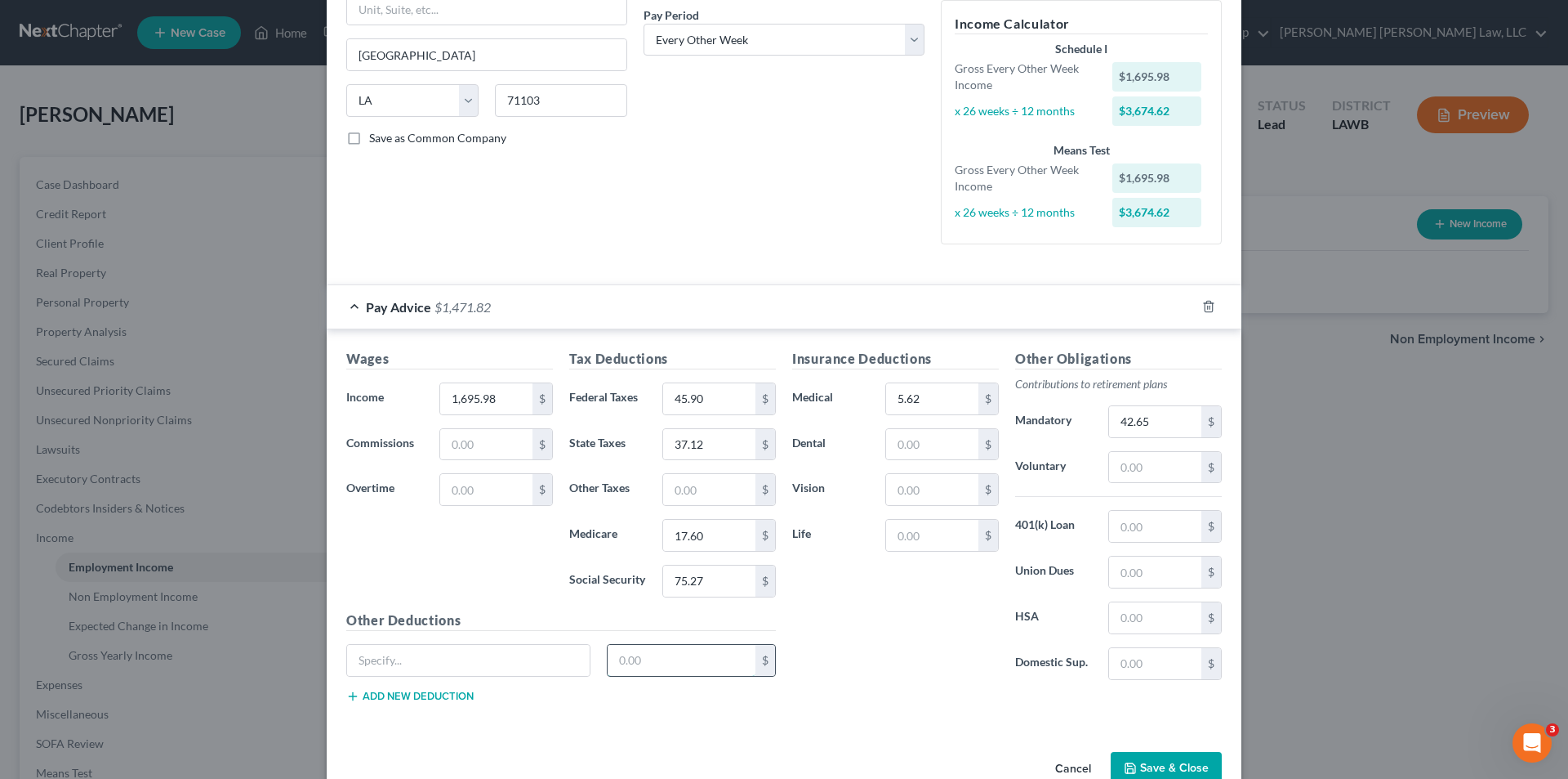
click at [669, 662] on input "text" at bounding box center [682, 660] width 148 height 31
type input "51.72"
click at [810, 702] on div "Insurance Deductions Medical 5.62 $ Dental $ Vision $ Life $ Other Obligations …" at bounding box center [1007, 532] width 446 height 366
click at [918, 492] on input "text" at bounding box center [932, 490] width 92 height 31
type input "14.51"
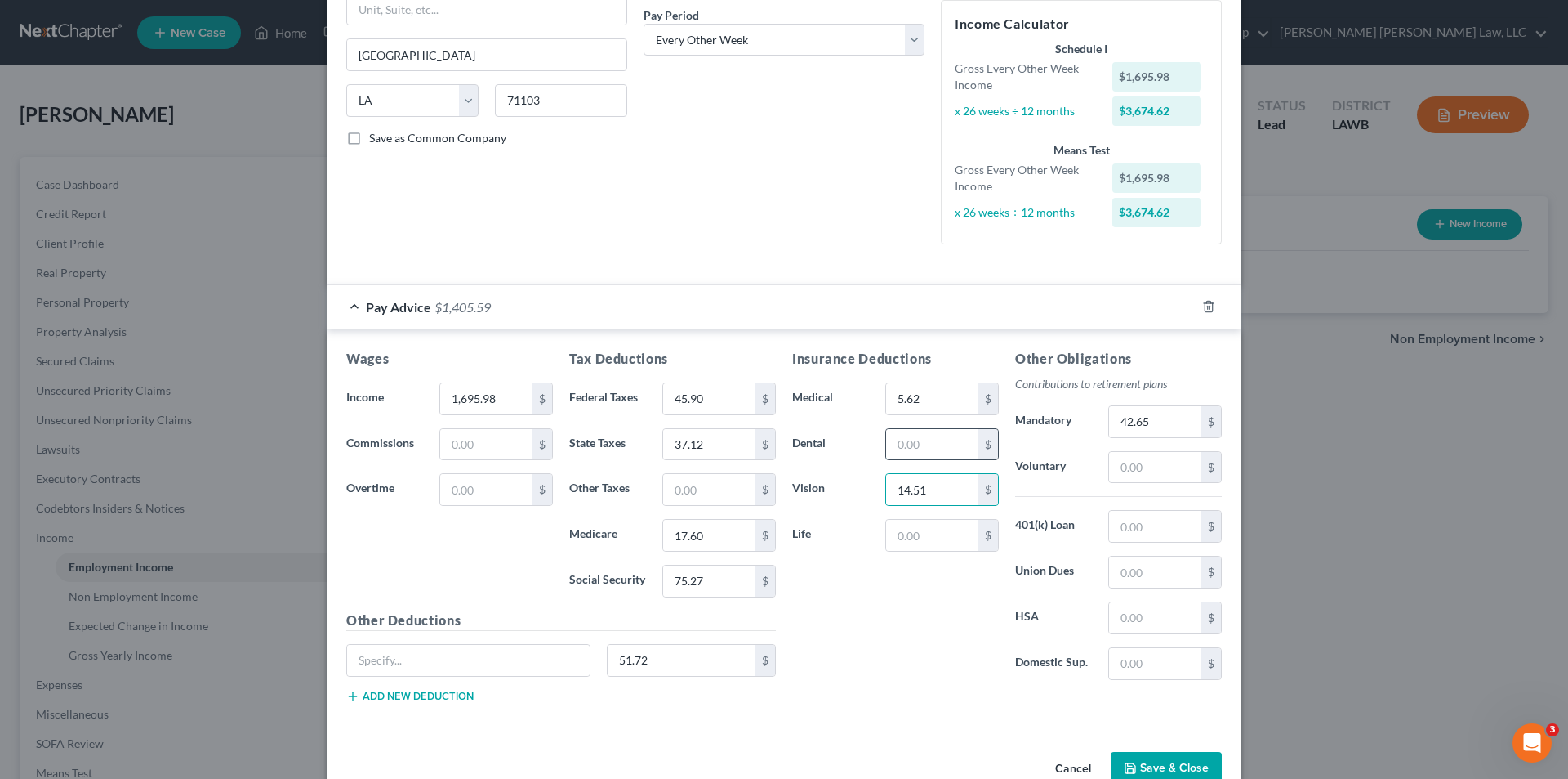
click at [907, 444] on input "text" at bounding box center [932, 445] width 92 height 31
type input "14.51"
click at [931, 532] on input "text" at bounding box center [932, 535] width 92 height 31
type input "12.87"
click at [1132, 517] on input "text" at bounding box center [1156, 526] width 92 height 31
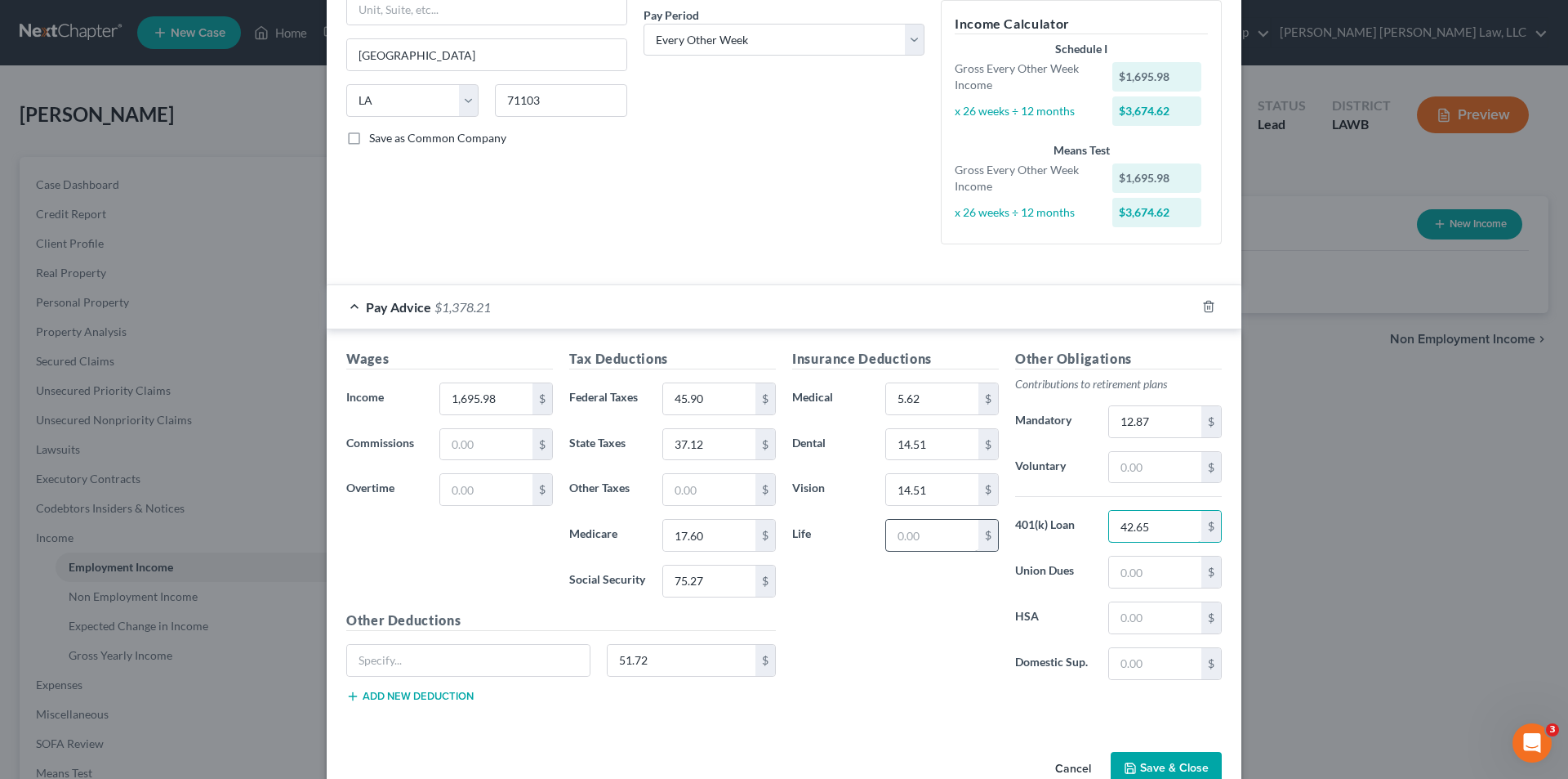
type input "42.65"
click at [905, 536] on input "text" at bounding box center [932, 535] width 92 height 31
type input "55.00"
click at [912, 400] on input "text" at bounding box center [932, 399] width 92 height 31
type input "55.00"
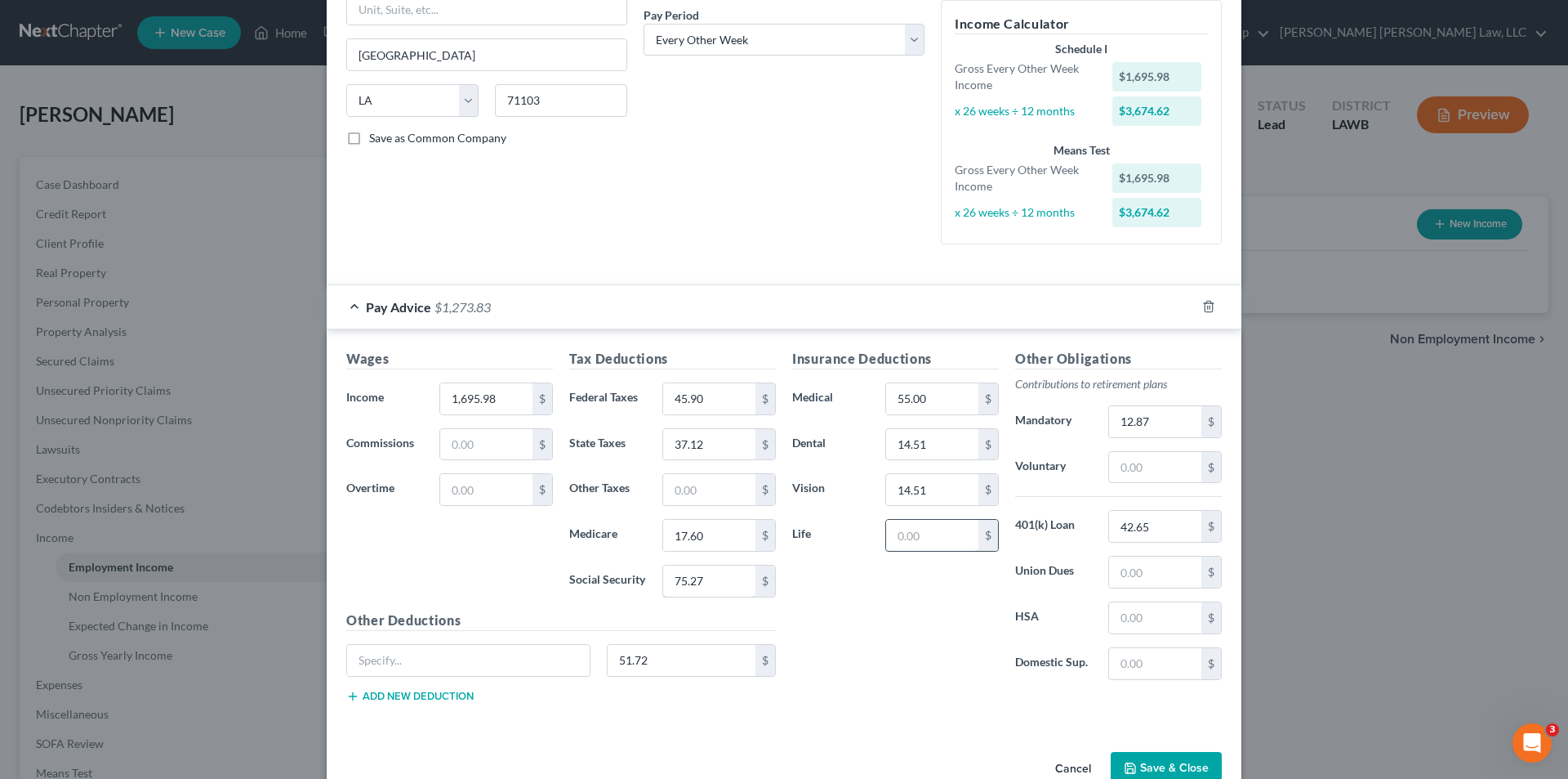
type input "55.00"
type input "2.71"
click at [928, 547] on input "text" at bounding box center [932, 535] width 92 height 31
type input "5.62"
click at [694, 592] on input "text" at bounding box center [709, 581] width 92 height 31
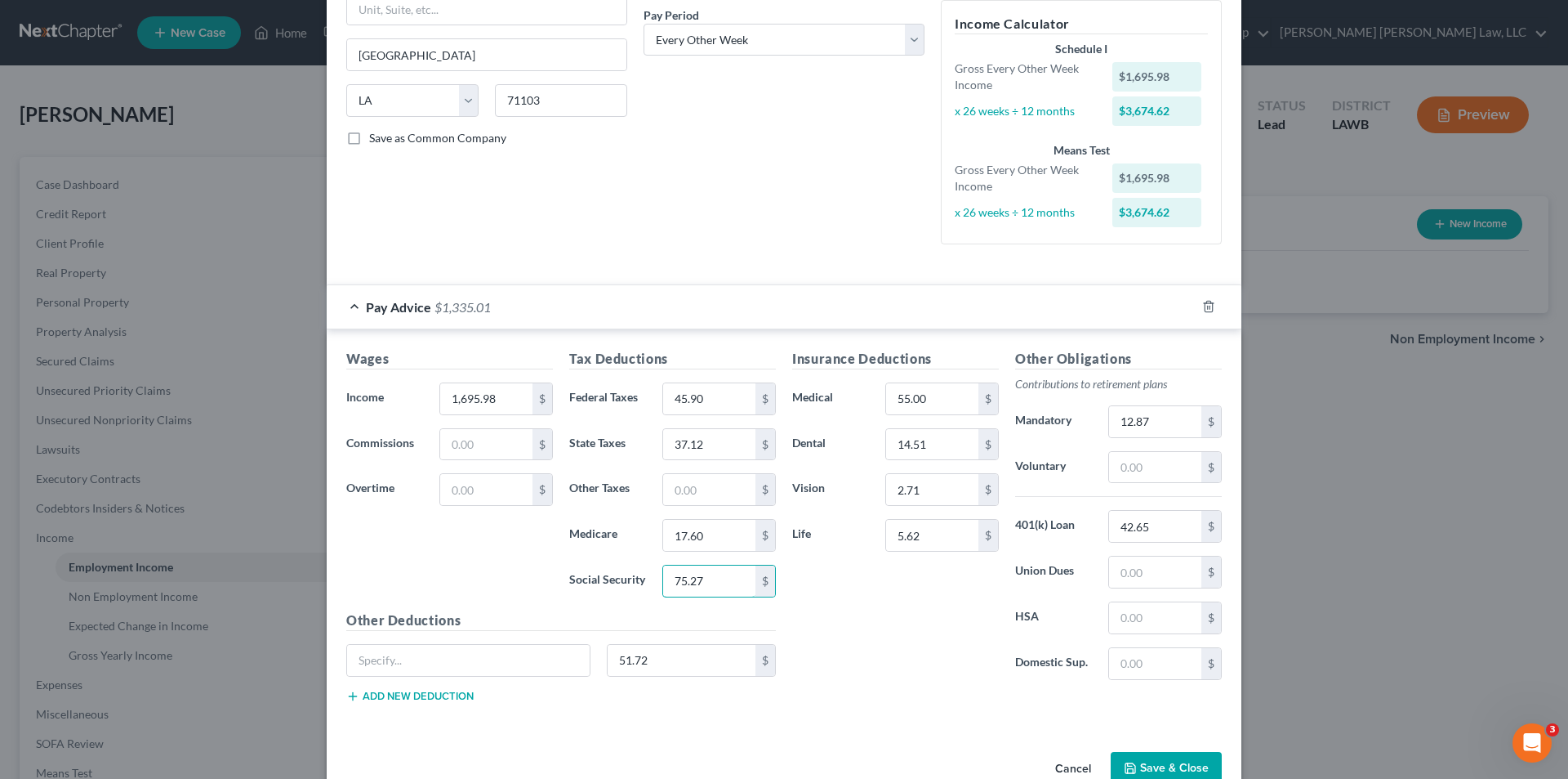
type input "75.27"
click at [657, 699] on div "Other Deductions 51.72 $ Add new deduction" at bounding box center [561, 663] width 446 height 105
type input "1,286.34"
click at [1139, 765] on button "Save & Close" at bounding box center [1167, 769] width 111 height 35
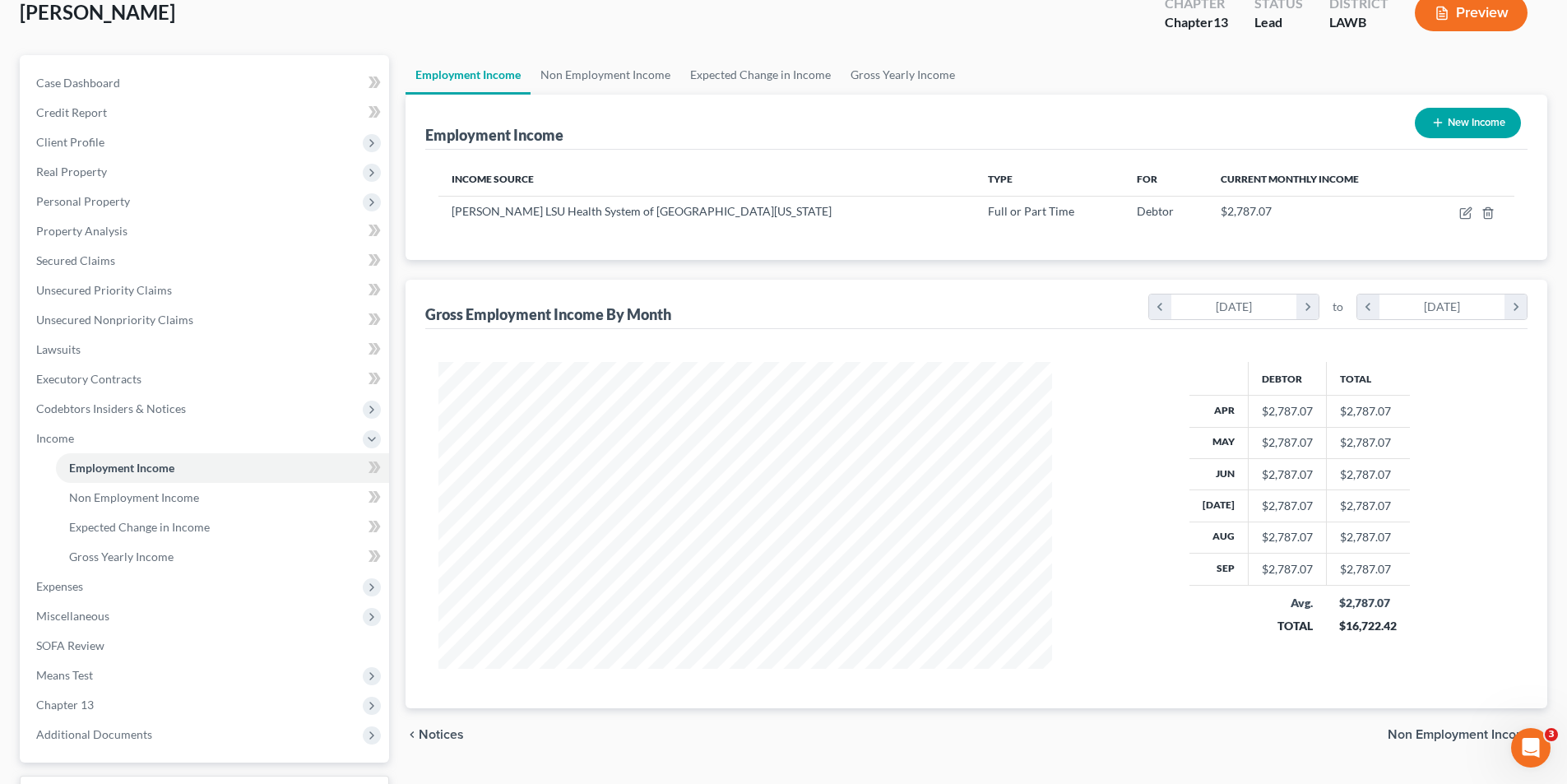
scroll to position [239, 0]
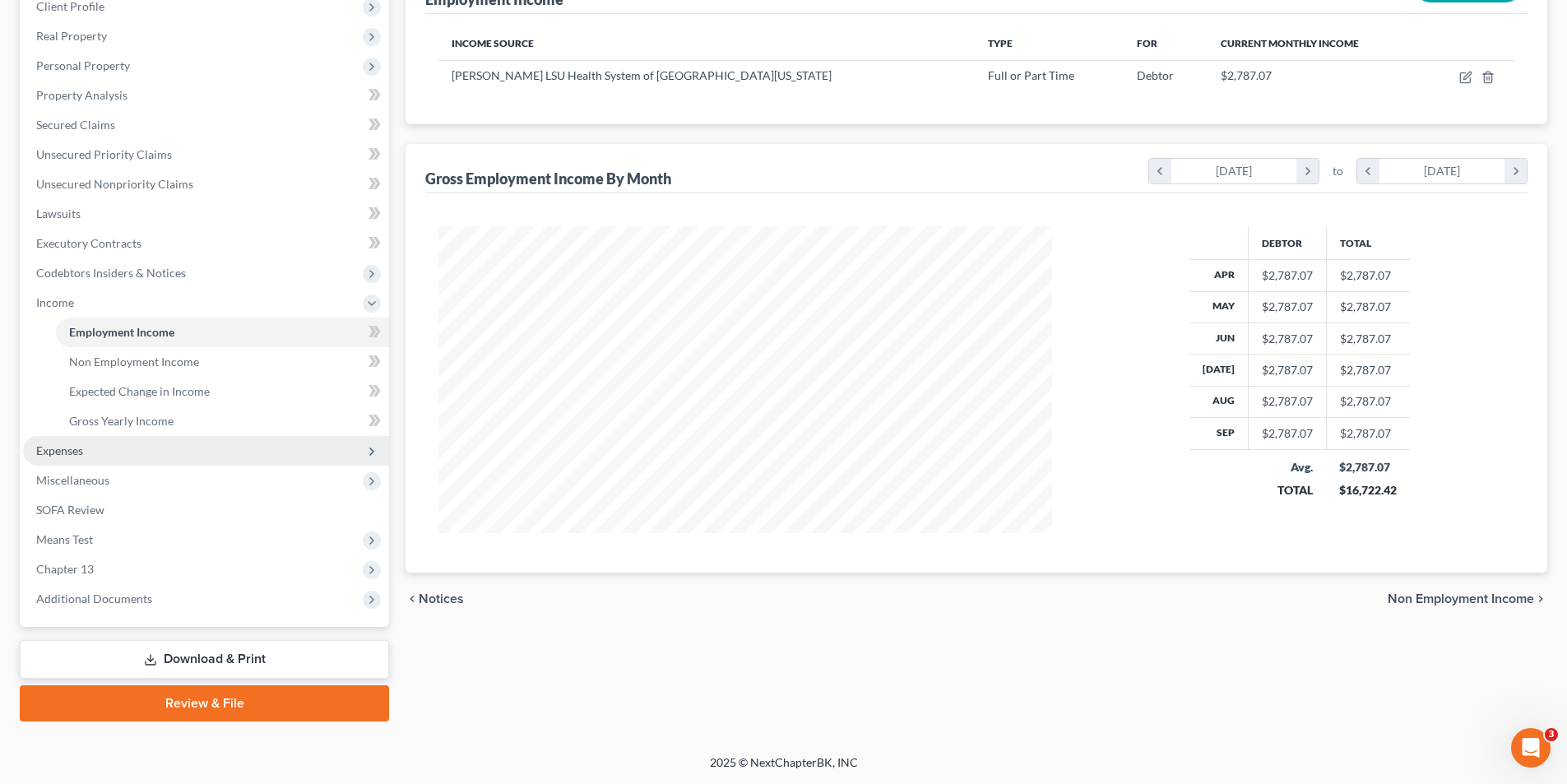
click at [43, 453] on span "Expenses" at bounding box center [59, 450] width 47 height 14
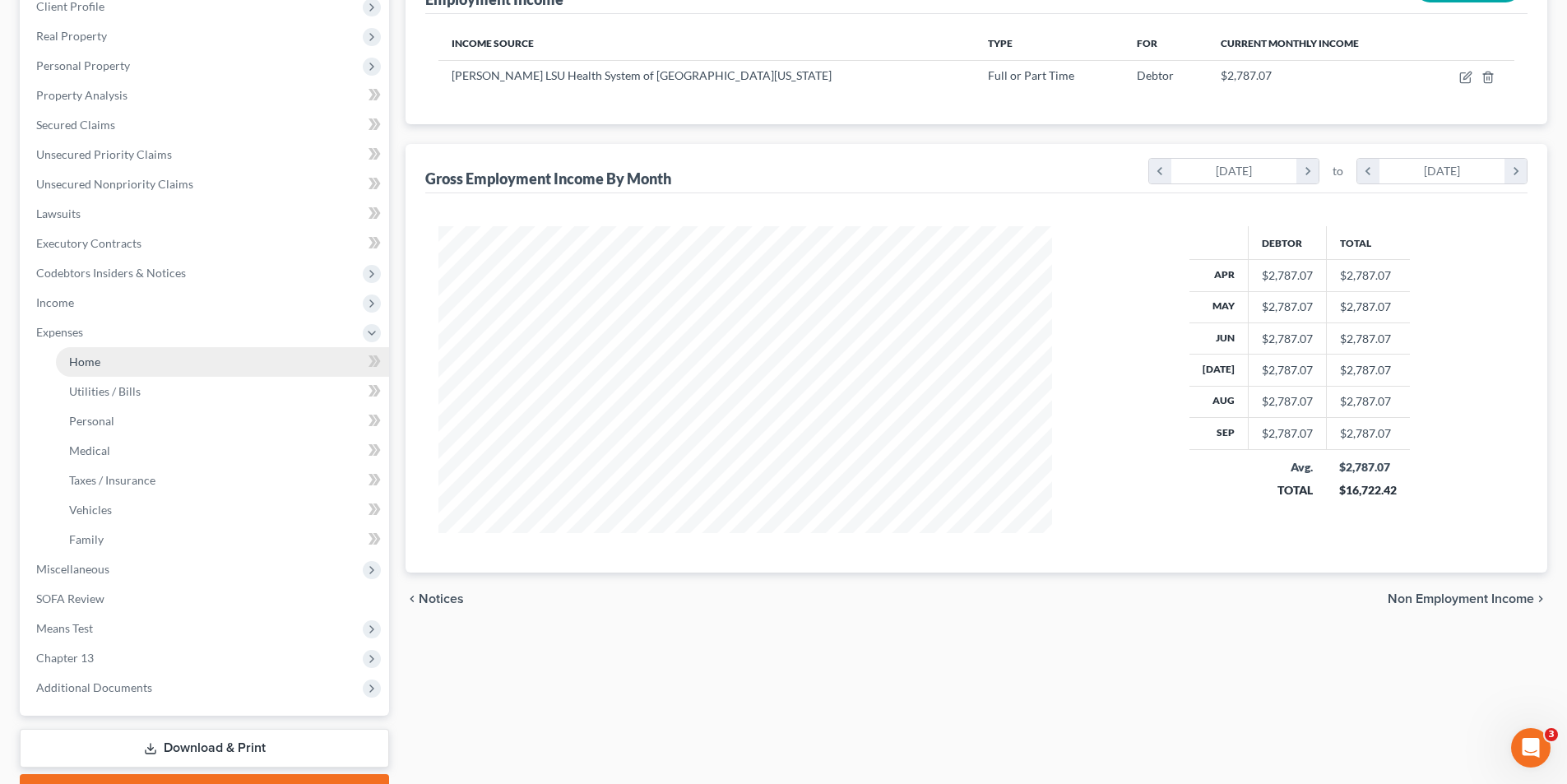
click at [92, 365] on span "Home" at bounding box center [85, 361] width 31 height 14
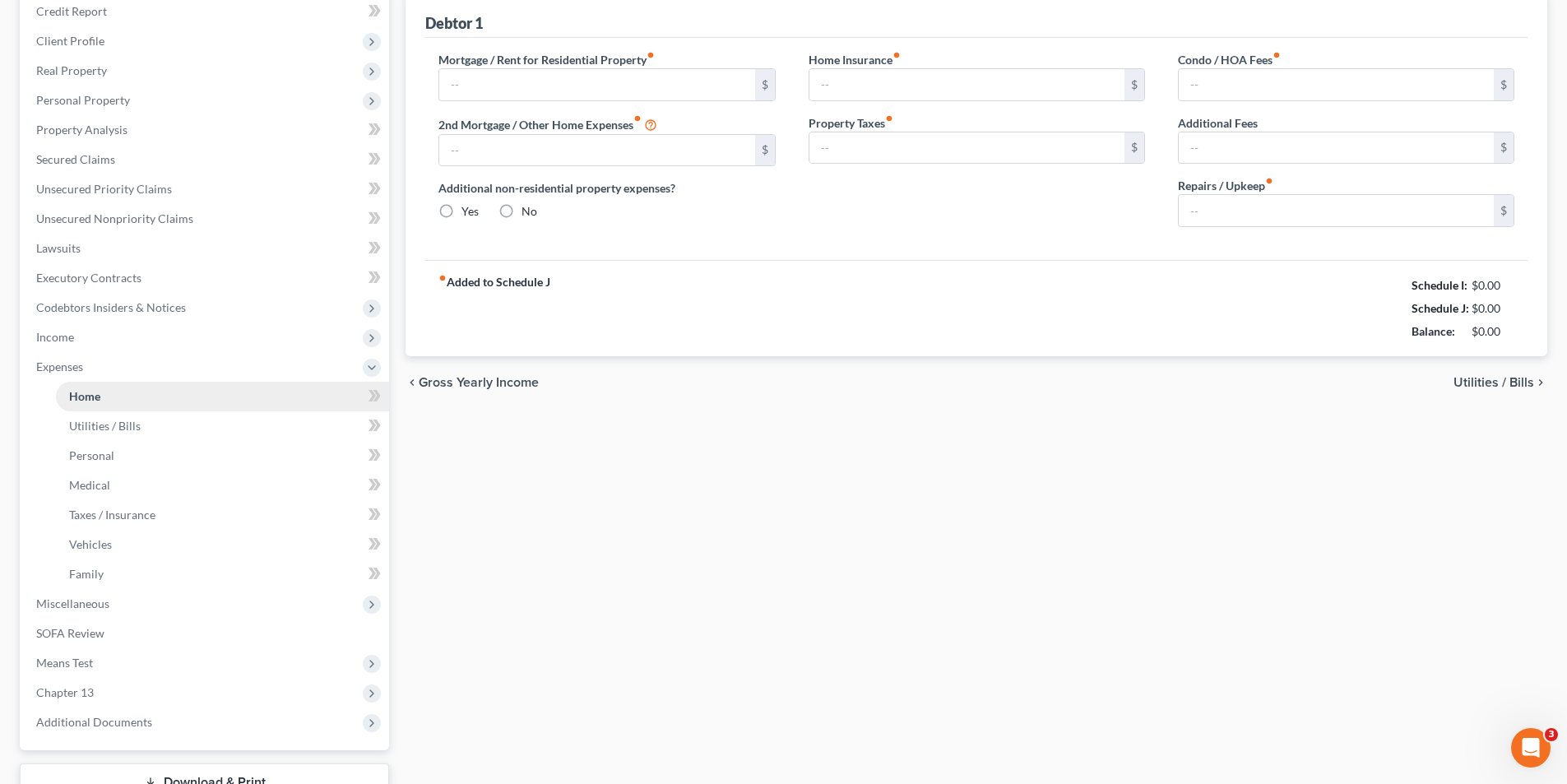
type input "0.00"
radio input "true"
type input "0.00"
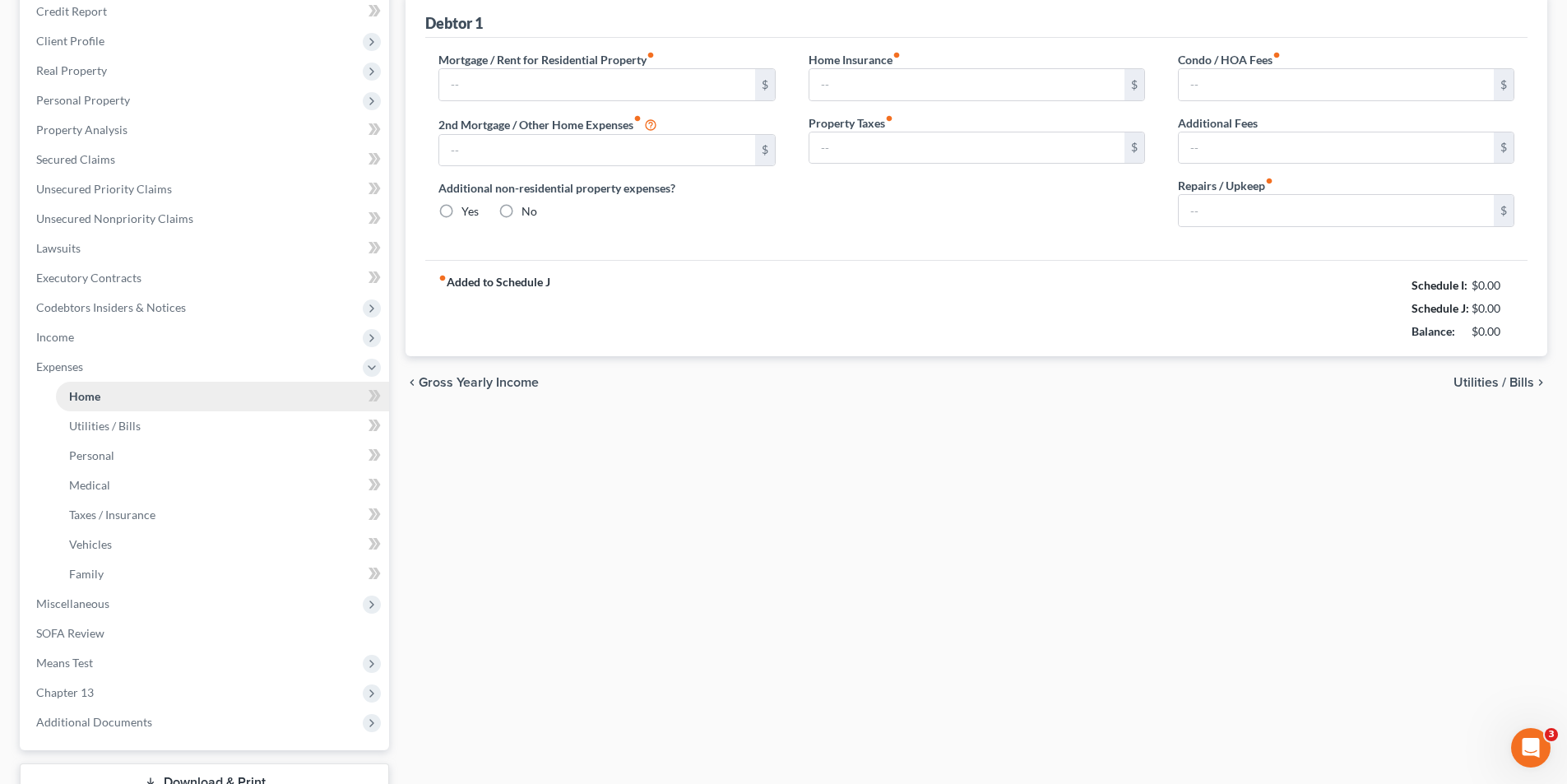
type input "0.00"
